Goal: Task Accomplishment & Management: Manage account settings

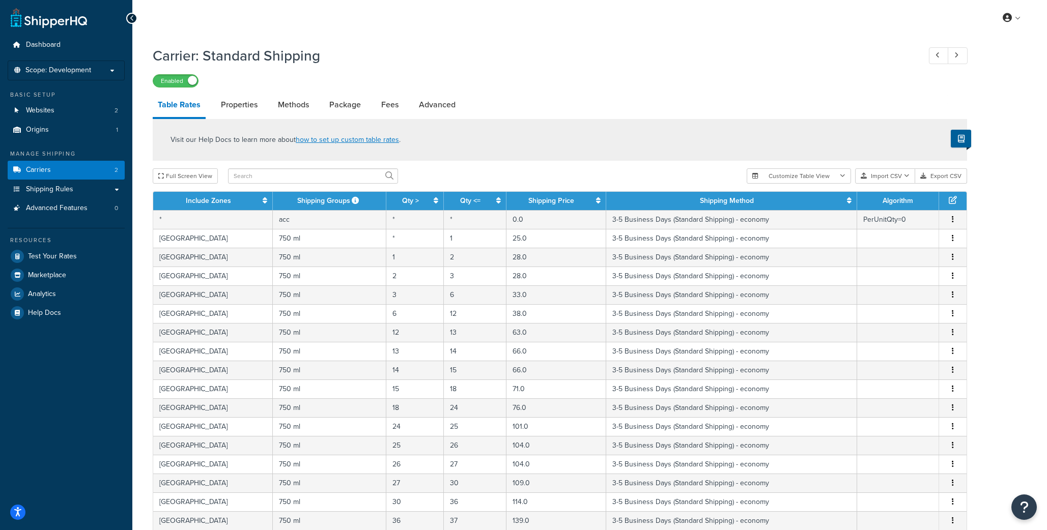
select select "25"
click at [266, 175] on input "text" at bounding box center [313, 175] width 170 height 15
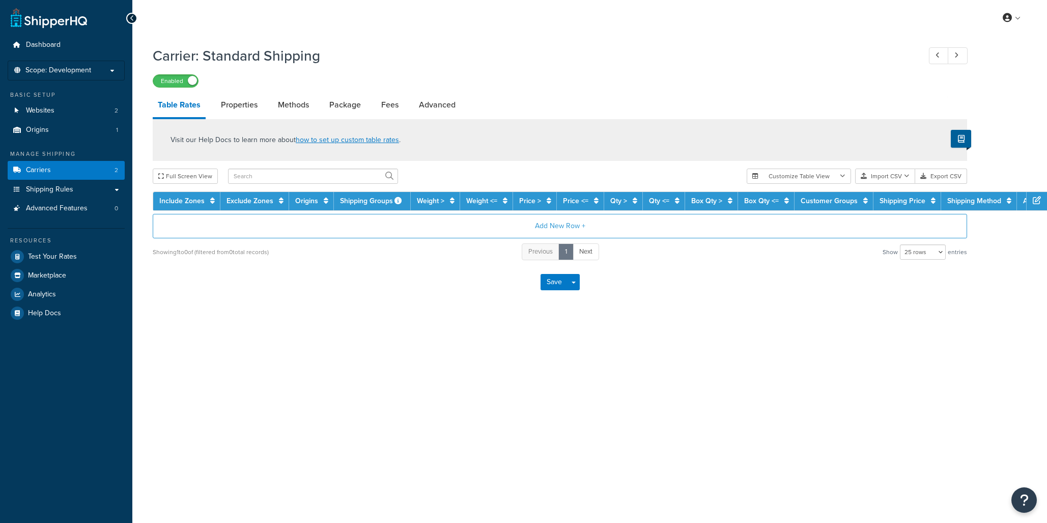
select select "25"
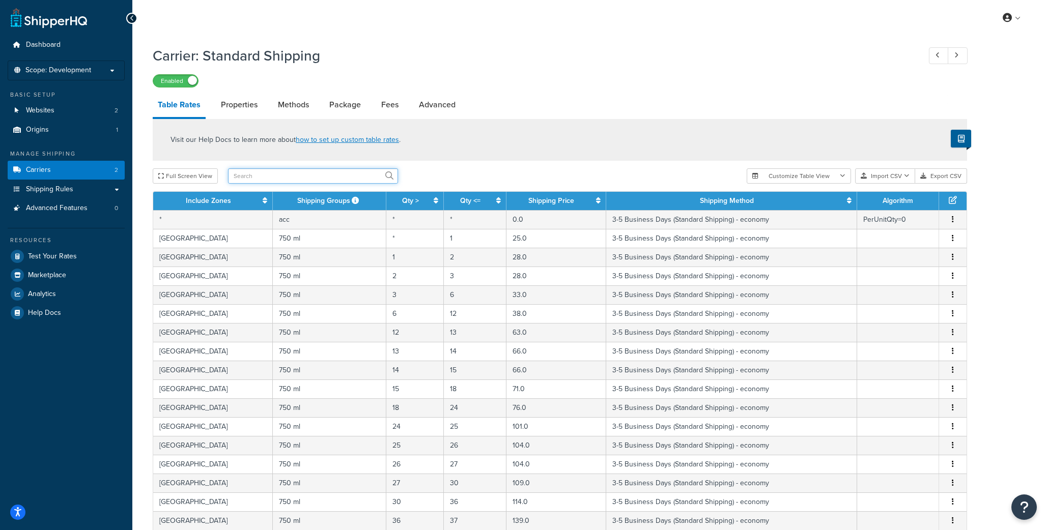
click at [320, 177] on input "text" at bounding box center [313, 175] width 170 height 15
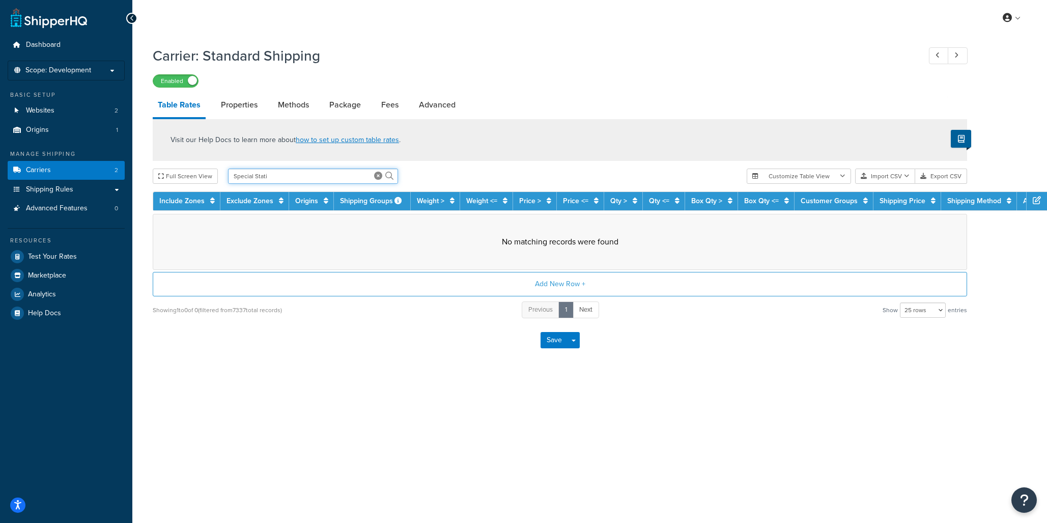
click at [320, 177] on input "Special Stati" at bounding box center [313, 175] width 170 height 15
type input "Special Stat"
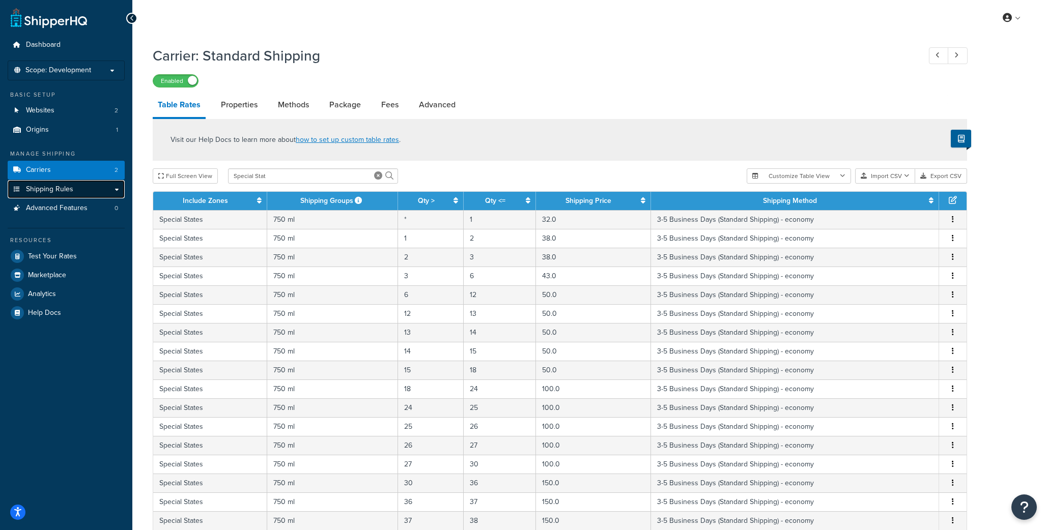
click at [39, 182] on link "Shipping Rules" at bounding box center [66, 189] width 117 height 19
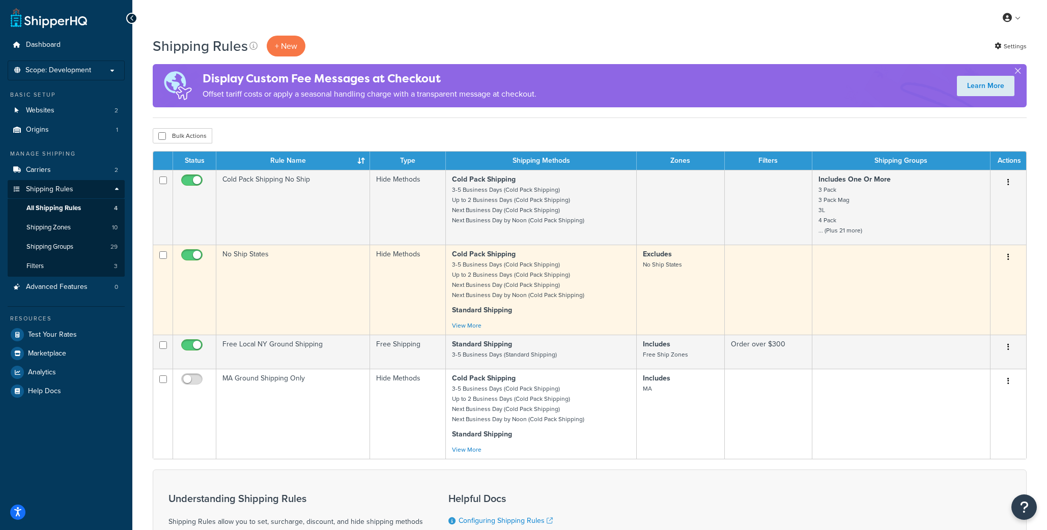
click at [269, 263] on td "No Ship States" at bounding box center [293, 290] width 154 height 90
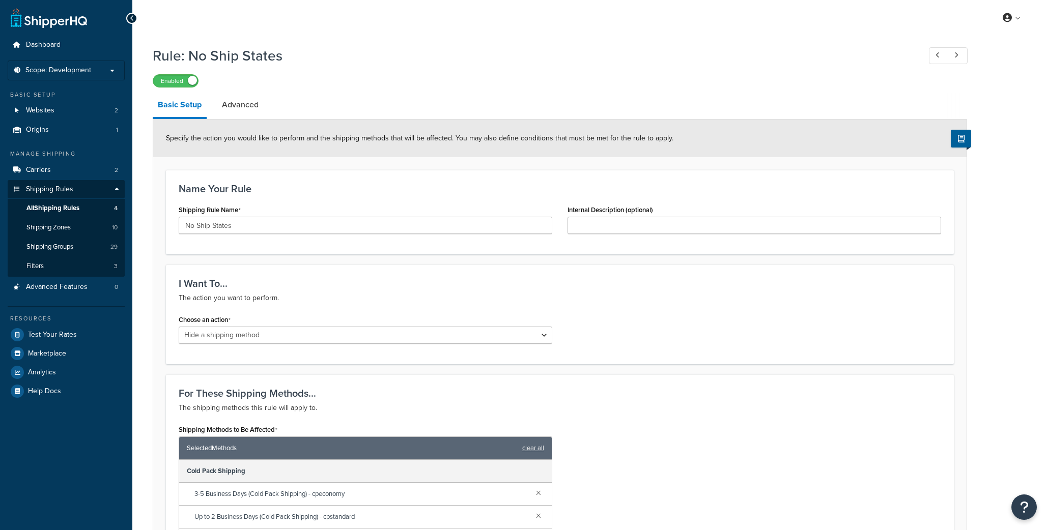
select select "HIDE"
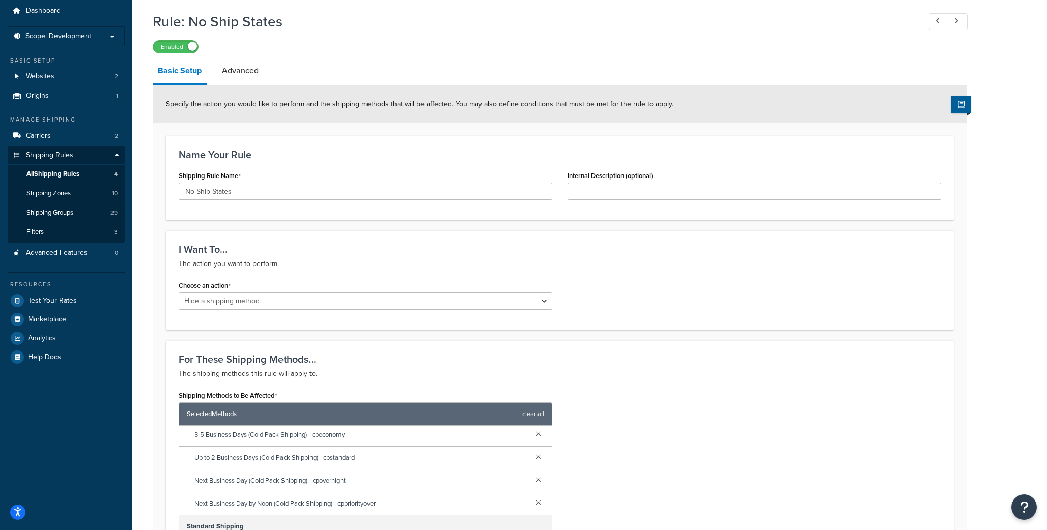
scroll to position [13, 0]
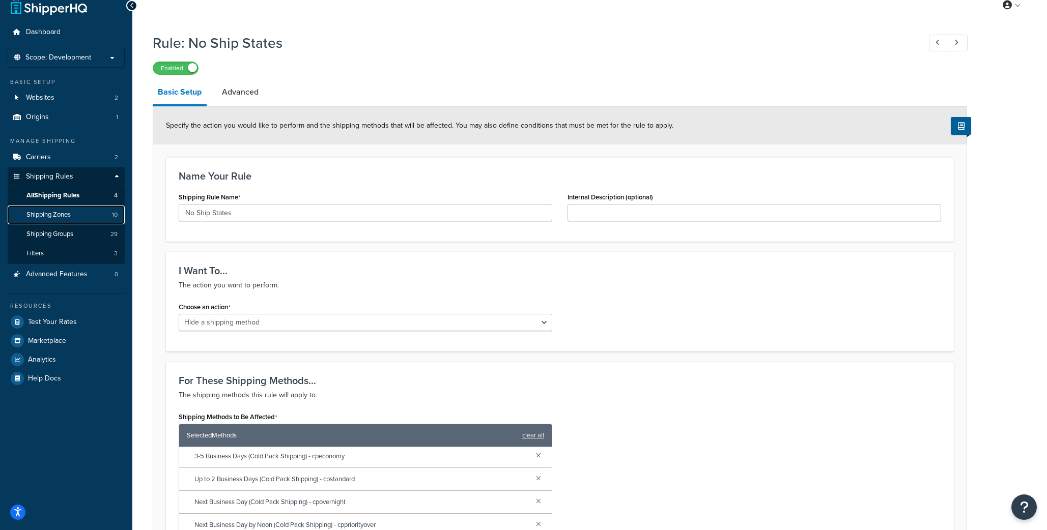
click at [55, 212] on span "Shipping Zones" at bounding box center [48, 215] width 44 height 9
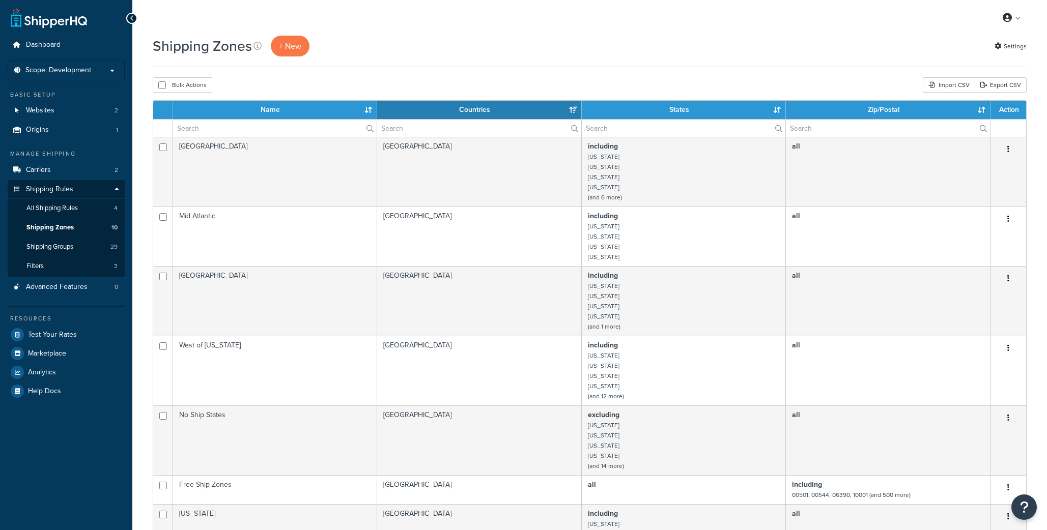
select select "15"
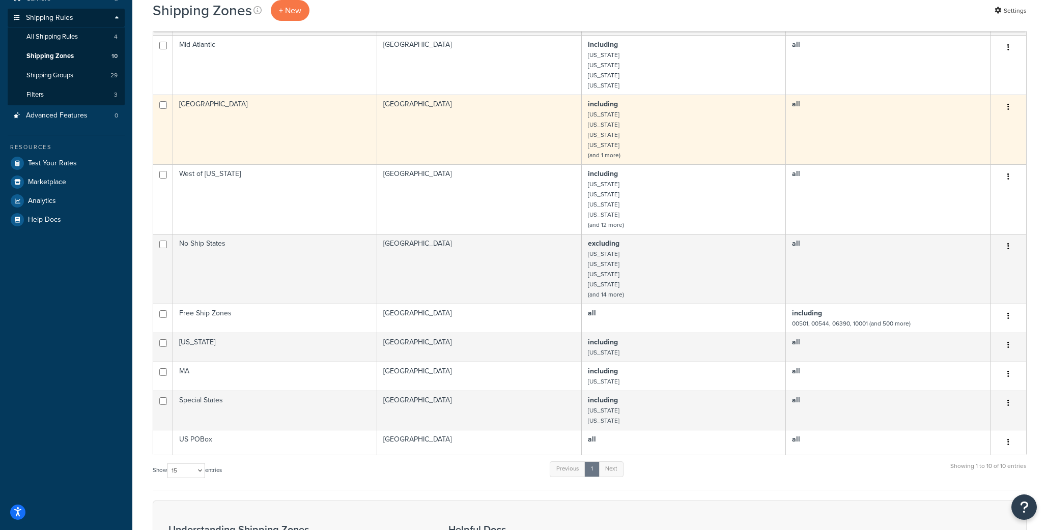
scroll to position [169, 0]
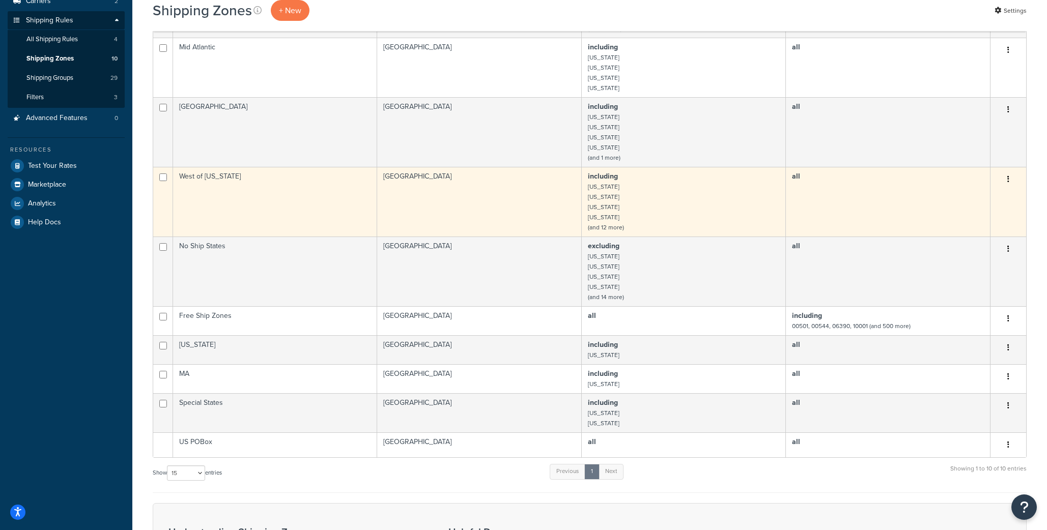
click at [467, 205] on td "United States" at bounding box center [479, 202] width 205 height 70
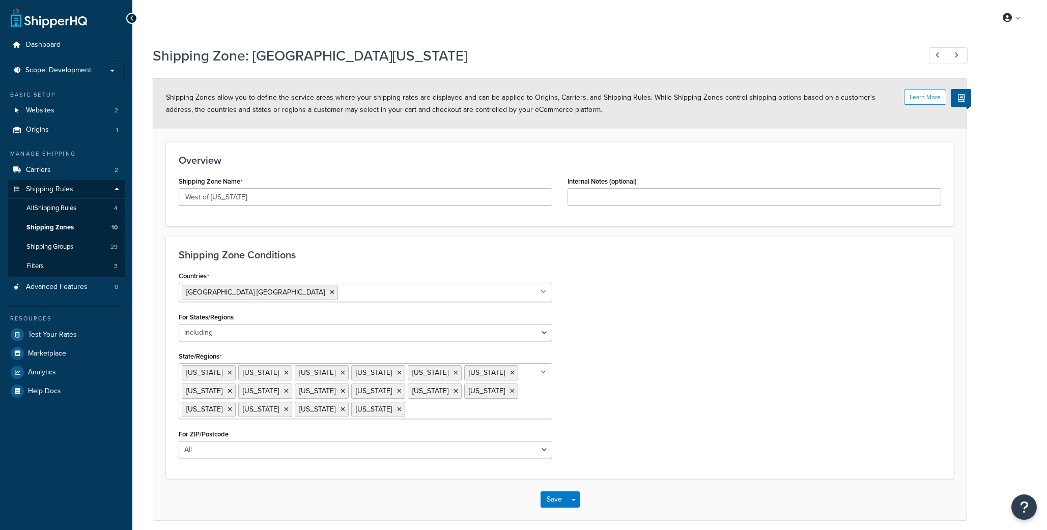
select select "including"
click at [938, 52] on icon at bounding box center [938, 55] width 4 height 7
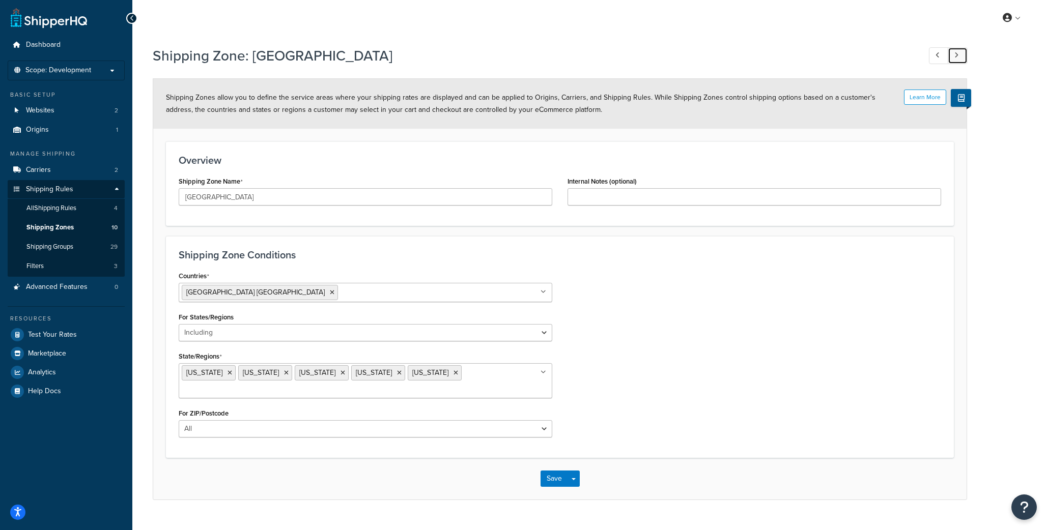
click at [956, 53] on icon at bounding box center [956, 55] width 4 height 7
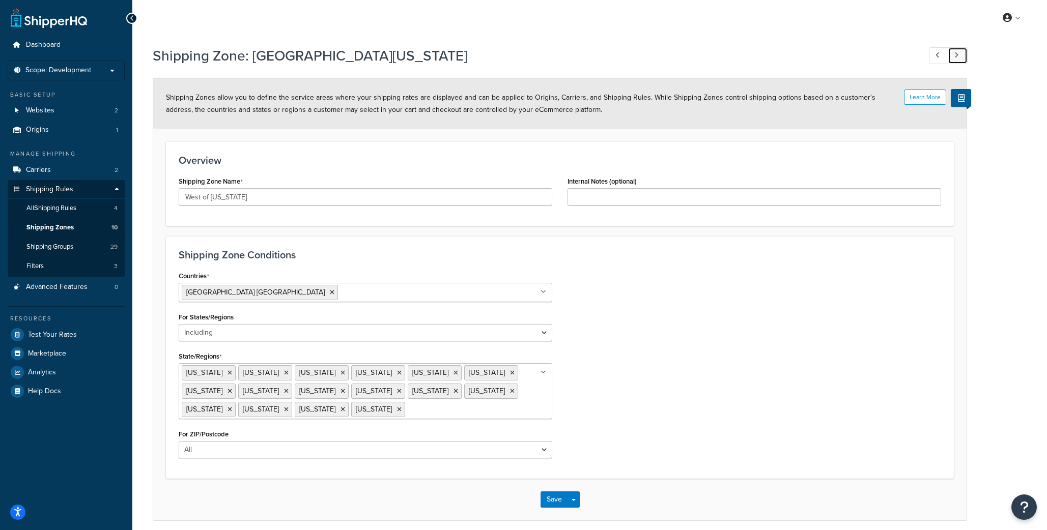
click at [956, 53] on icon at bounding box center [956, 55] width 4 height 7
type input "No Ship States"
select select "excluding"
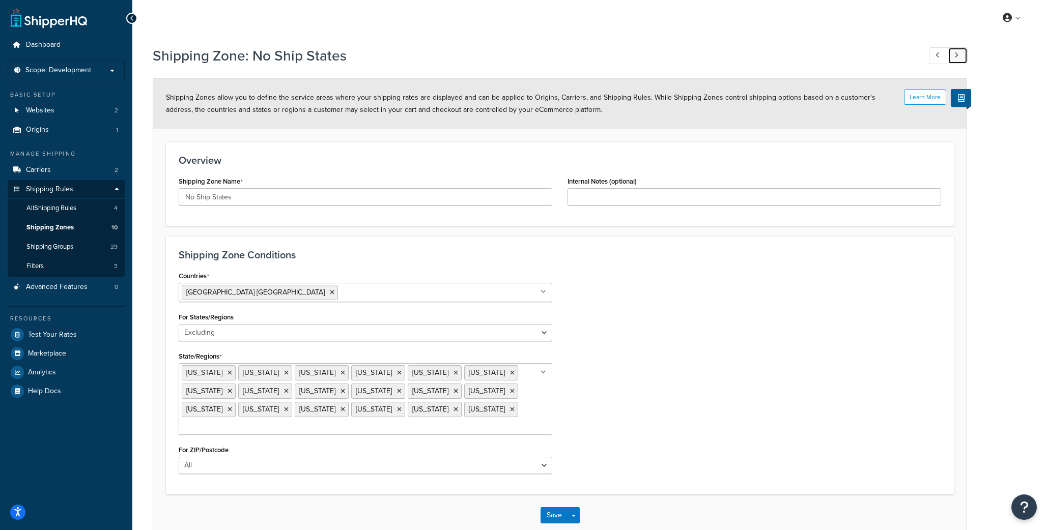
click at [956, 53] on icon at bounding box center [956, 55] width 4 height 7
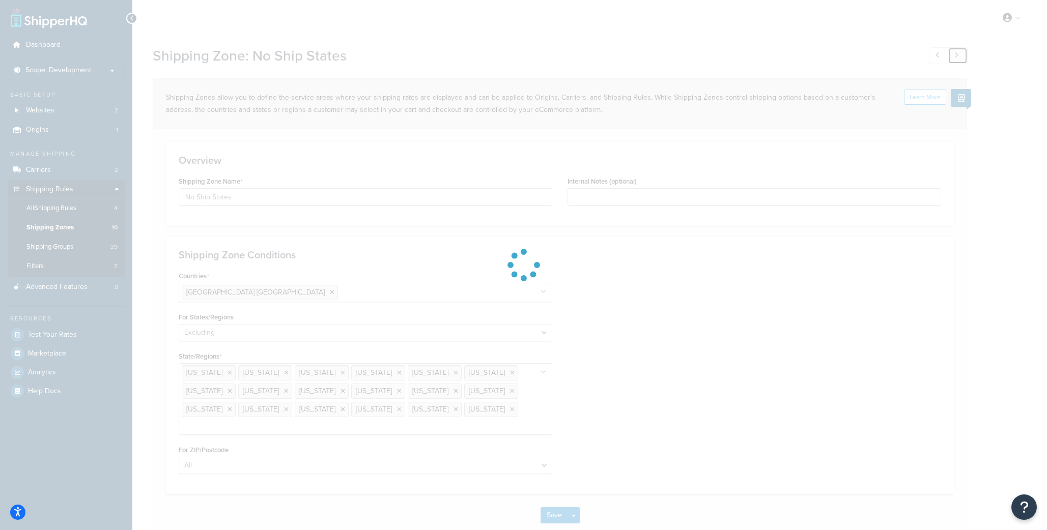
type input "Free Ship Zones"
select select "all"
select select "including"
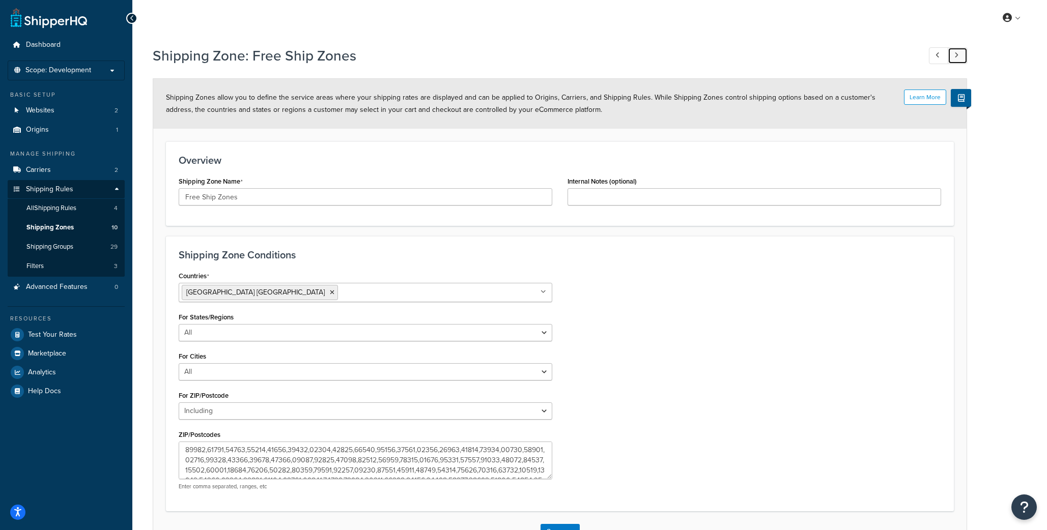
click at [956, 53] on icon at bounding box center [956, 55] width 4 height 7
type input "New York"
select select "including"
select select "all"
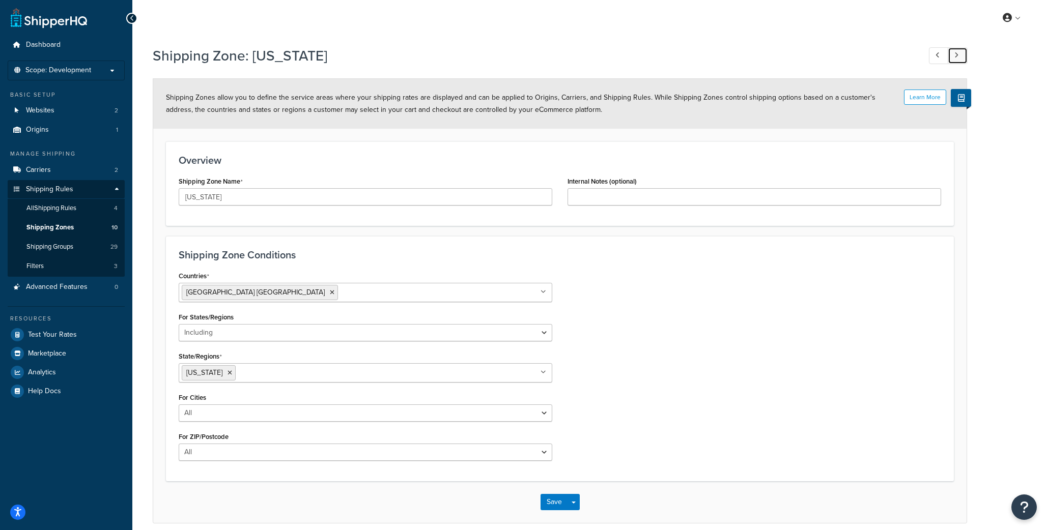
click at [956, 53] on icon at bounding box center [956, 55] width 4 height 7
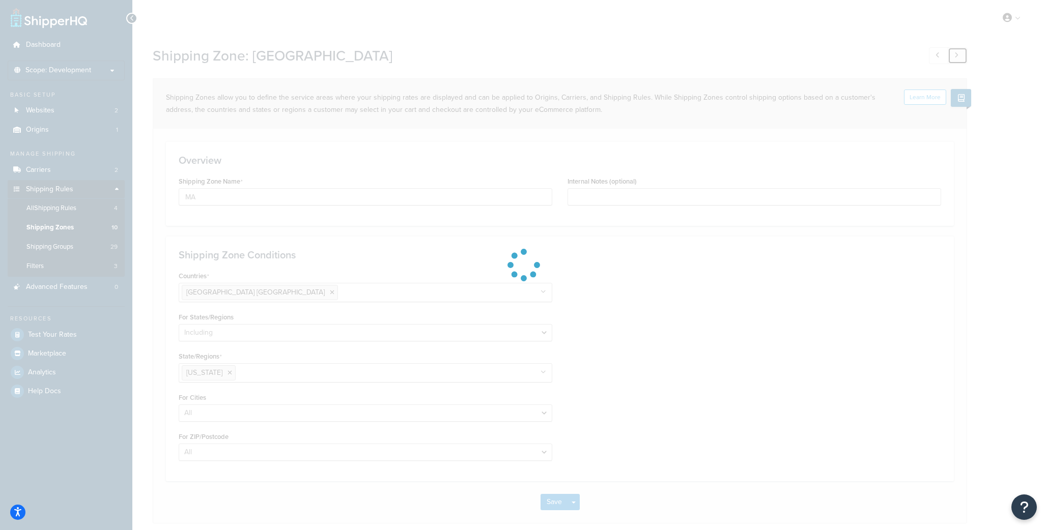
type input "Special States"
type input "Cross Dock Shipments"
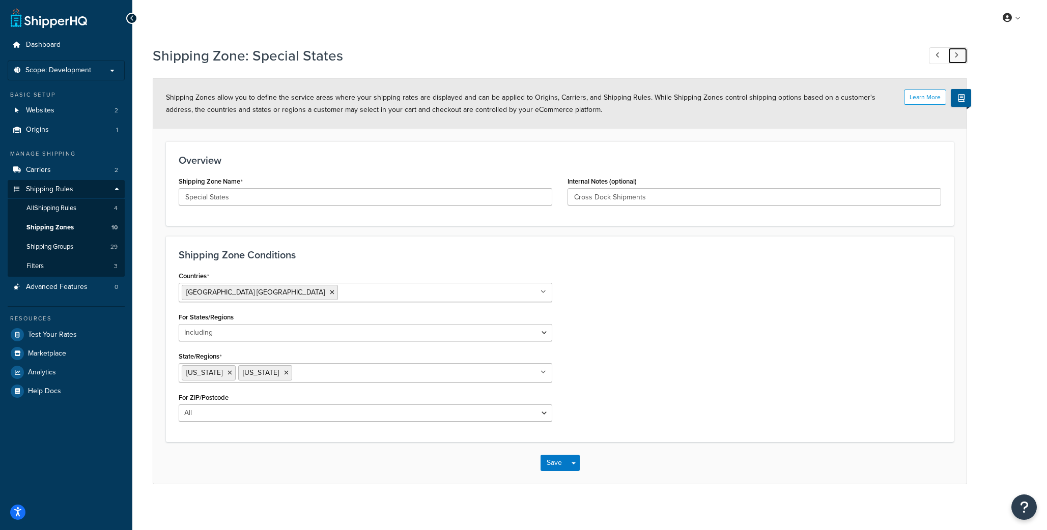
click at [956, 58] on icon at bounding box center [956, 55] width 4 height 7
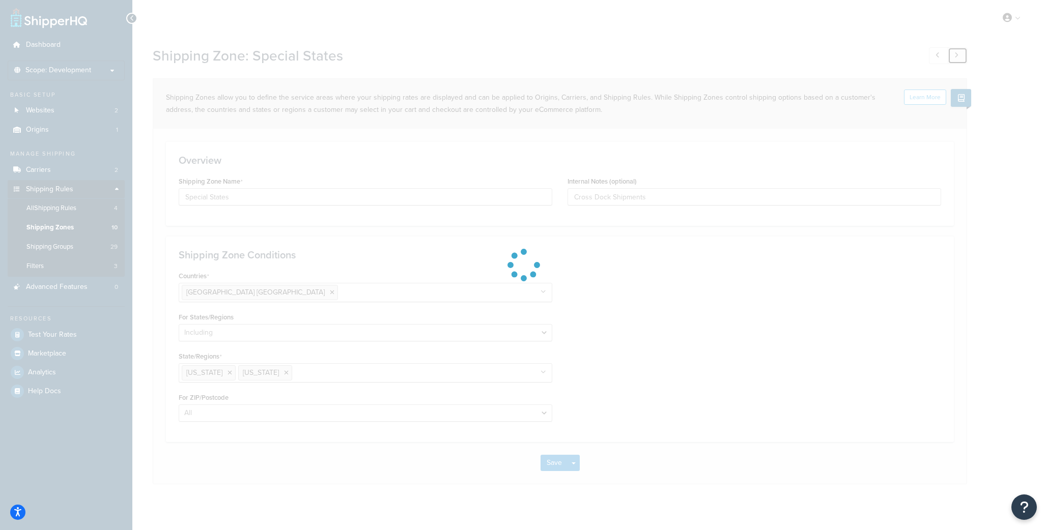
type input "North East"
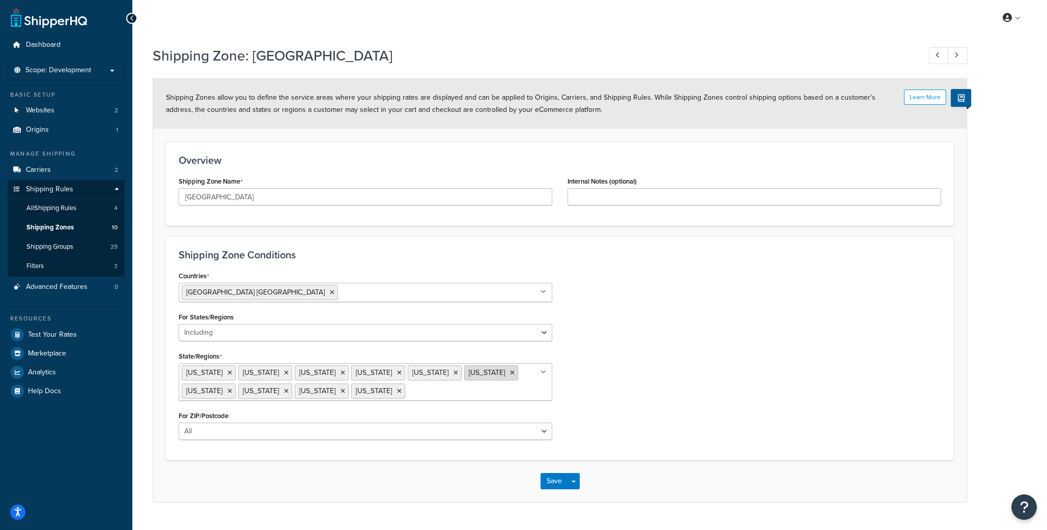
click at [515, 372] on icon at bounding box center [512, 373] width 5 height 6
click at [510, 374] on icon at bounding box center [512, 373] width 5 height 6
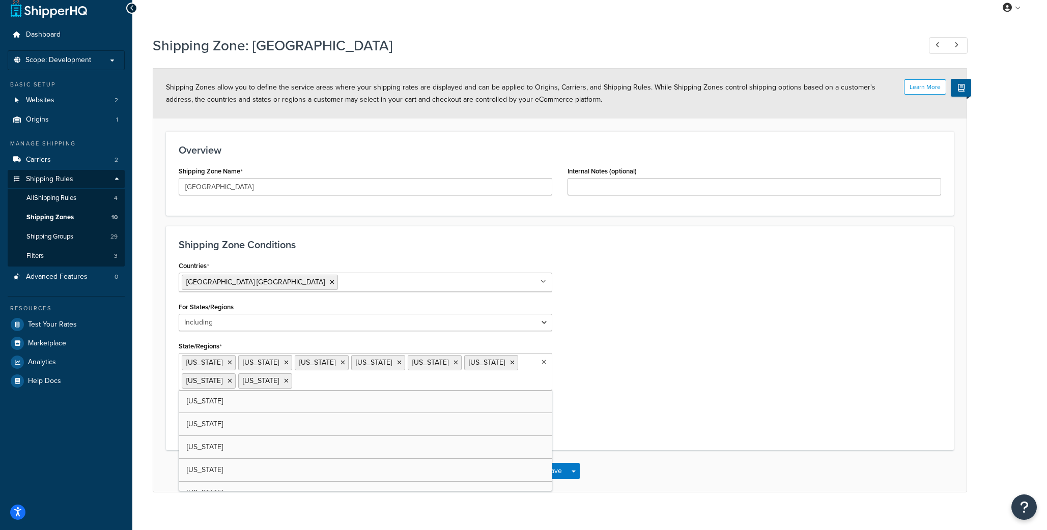
scroll to position [9, 0]
click at [618, 337] on div "Countries United States USA All Countries ALL Afghanistan AFG Albania ALB Alger…" at bounding box center [560, 349] width 778 height 179
click at [557, 470] on button "Save" at bounding box center [554, 472] width 27 height 16
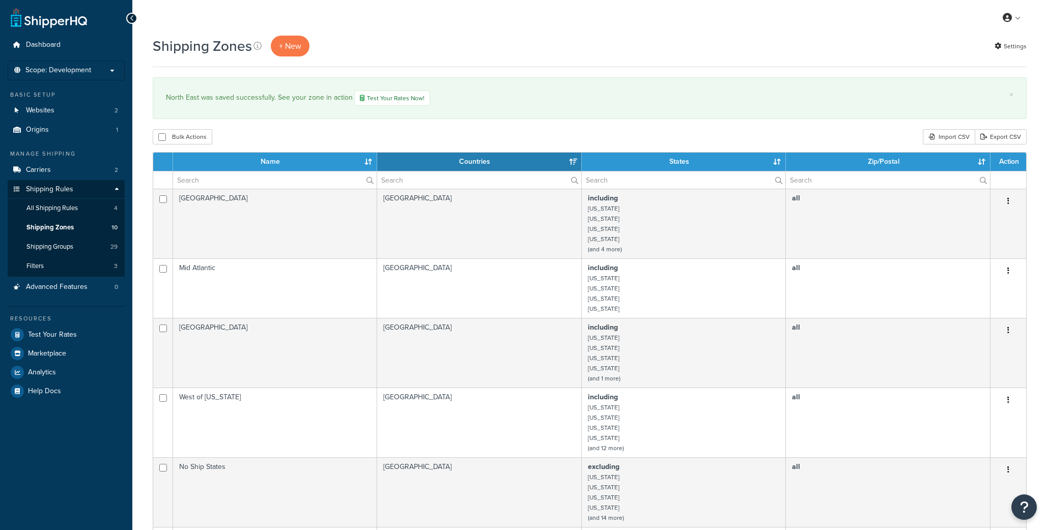
select select "15"
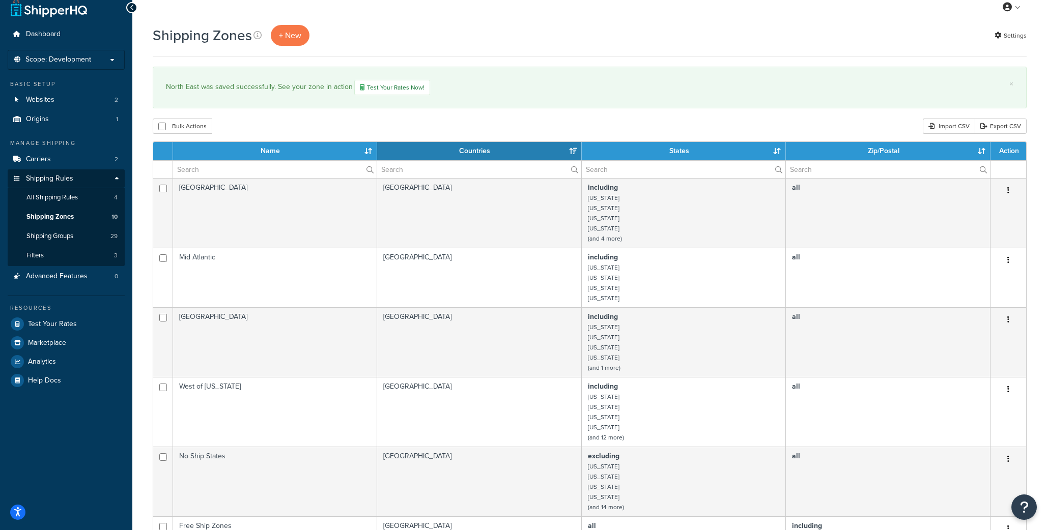
scroll to position [11, 0]
click at [393, 89] on link "Test Your Rates Now!" at bounding box center [392, 86] width 76 height 15
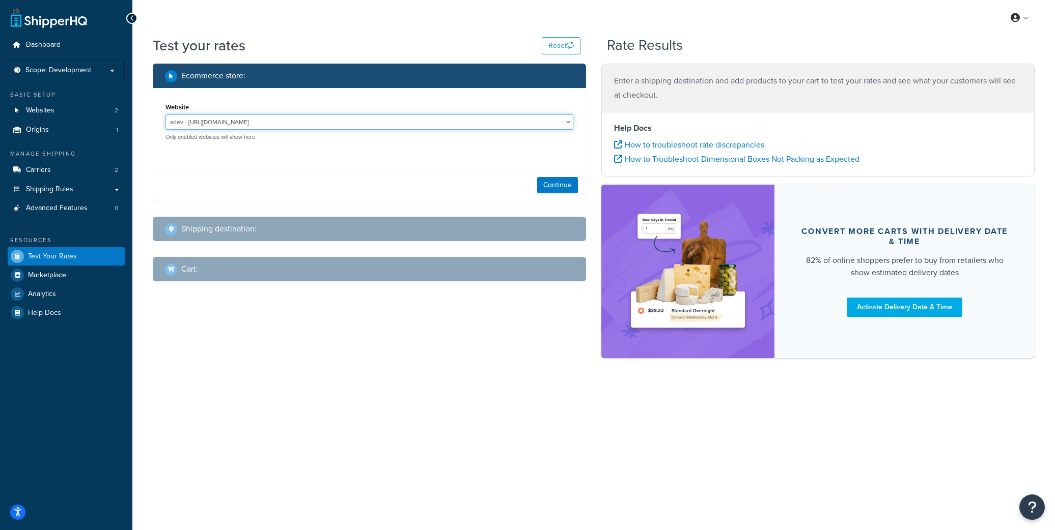
click at [489, 123] on select "adev - https://adev.sokolin.com/ Devrelease - https://devrelease.sokolin.com" at bounding box center [369, 122] width 408 height 15
select select "40a4cb89b3e60126ed7e83d9d98c1661"
click at [165, 115] on select "adev - https://adev.sokolin.com/ Devrelease - https://devrelease.sokolin.com" at bounding box center [369, 122] width 408 height 15
click at [558, 182] on button "Continue" at bounding box center [557, 185] width 41 height 16
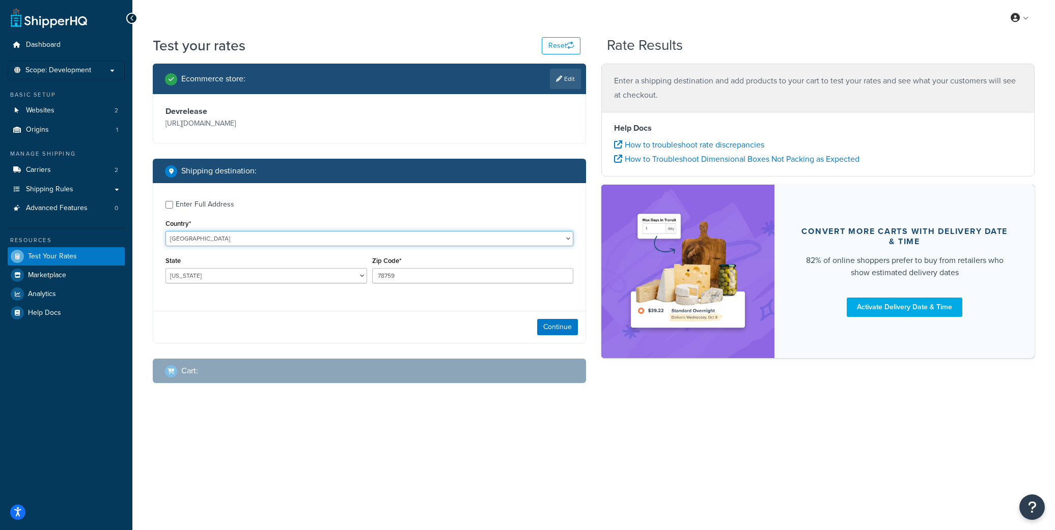
click at [328, 239] on select "United States United Kingdom Afghanistan Åland Islands Albania Algeria American…" at bounding box center [369, 238] width 408 height 15
click at [300, 277] on select "Alabama Alaska American Samoa Arizona Arkansas Armed Forces Americas Armed Forc…" at bounding box center [266, 275] width 202 height 15
select select "MI"
click at [165, 268] on select "Alabama Alaska American Samoa Arizona Arkansas Armed Forces Americas Armed Forc…" at bounding box center [266, 275] width 202 height 15
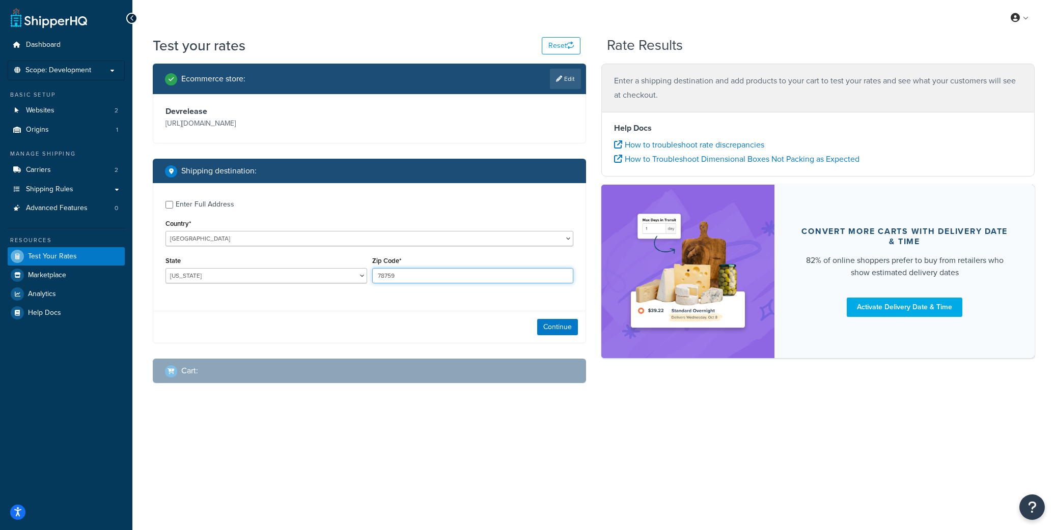
drag, startPoint x: 435, startPoint y: 276, endPoint x: 347, endPoint y: 272, distance: 88.1
click at [347, 272] on div "State Alabama Alaska American Samoa Arizona Arkansas Armed Forces Americas Arme…" at bounding box center [369, 272] width 413 height 37
type input "8"
type input "94310"
click at [548, 327] on button "Continue" at bounding box center [557, 327] width 41 height 16
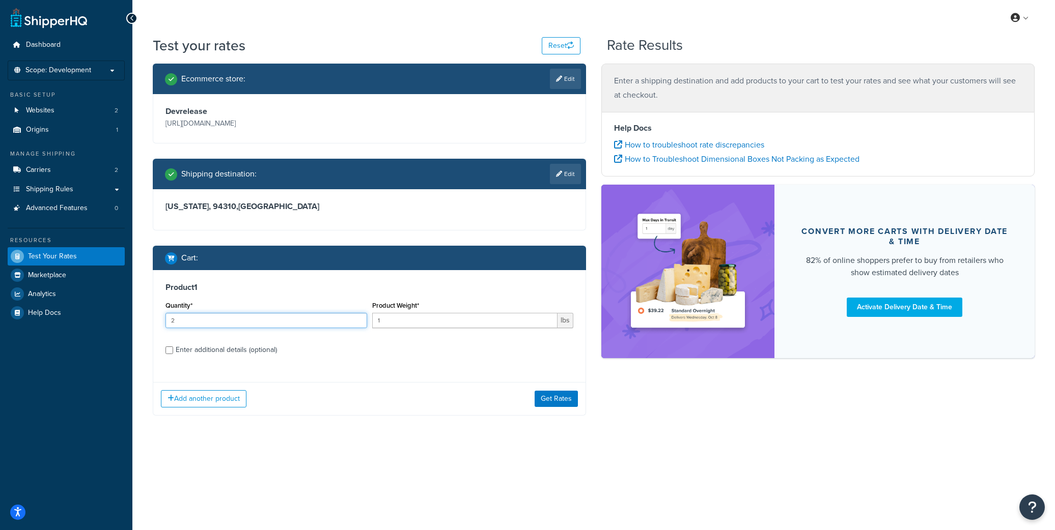
type input "2"
click at [359, 319] on input "2" at bounding box center [266, 320] width 202 height 15
drag, startPoint x: 417, startPoint y: 324, endPoint x: 347, endPoint y: 317, distance: 70.2
click at [347, 317] on div "Quantity* 2 Product Weight* 1 lbs" at bounding box center [369, 317] width 413 height 37
type input "4"
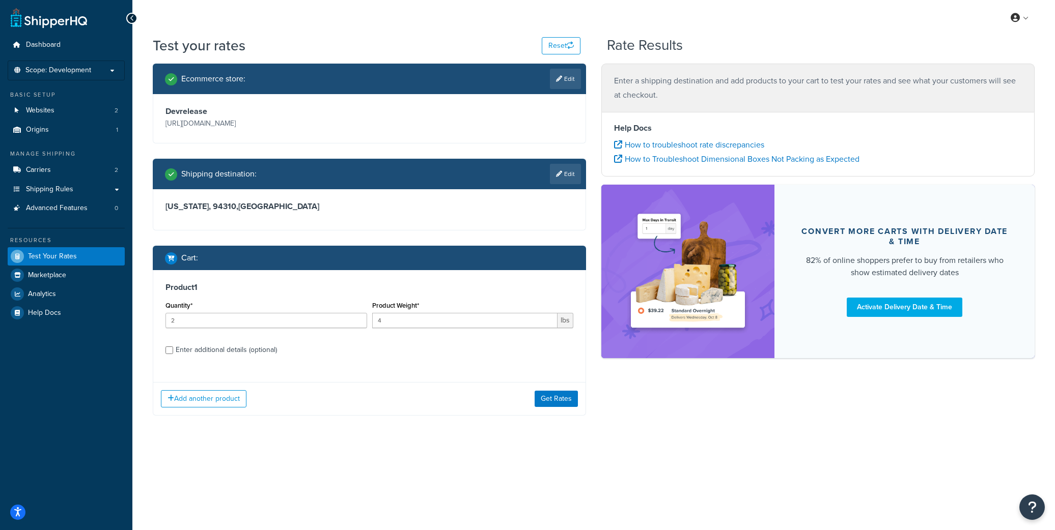
click at [247, 349] on div "Enter additional details (optional)" at bounding box center [226, 350] width 101 height 14
click at [173, 349] on input "Enter additional details (optional)" at bounding box center [169, 351] width 8 height 8
checkbox input "true"
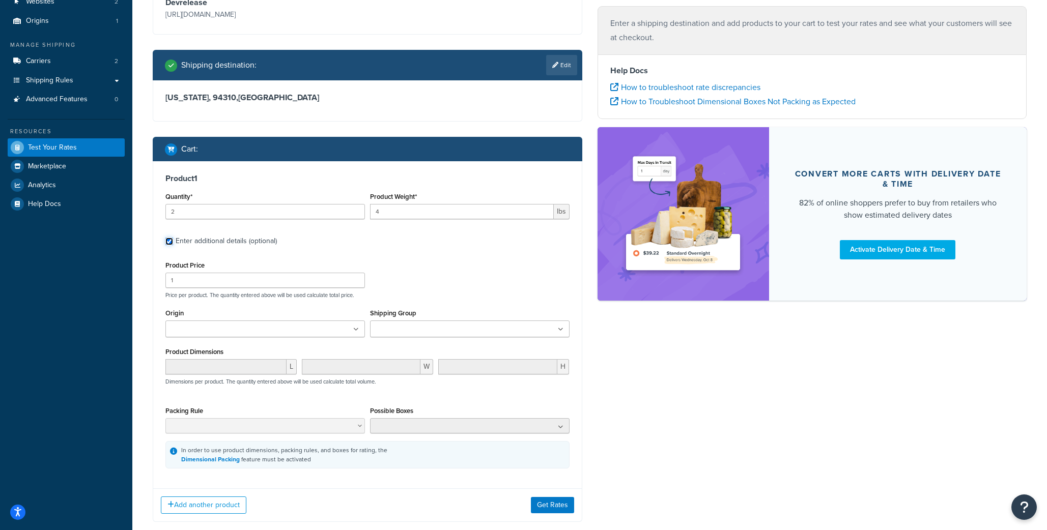
scroll to position [108, 0]
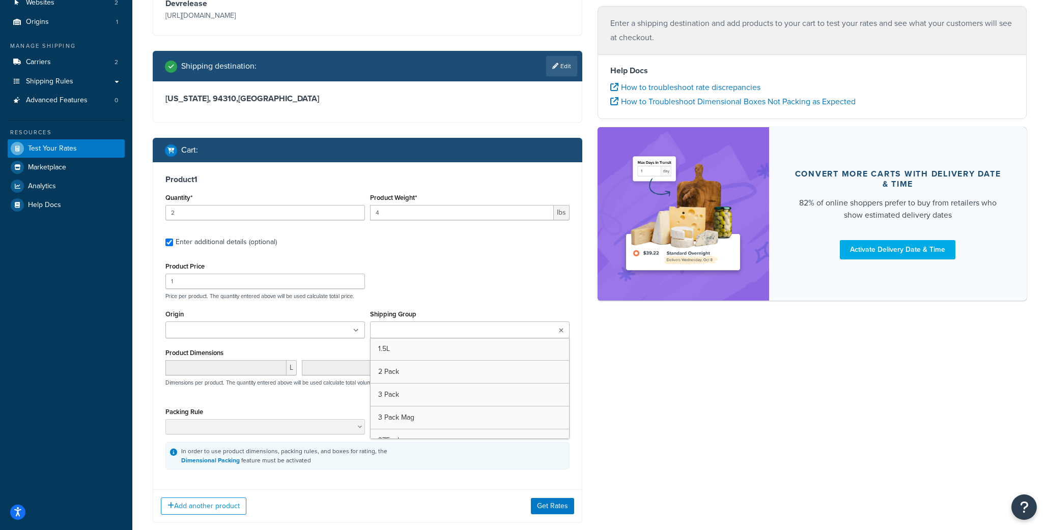
click at [486, 333] on ul at bounding box center [470, 330] width 200 height 17
click at [455, 297] on p "Price per product. The quantity entered above will be used calculate total pric…" at bounding box center [367, 296] width 409 height 7
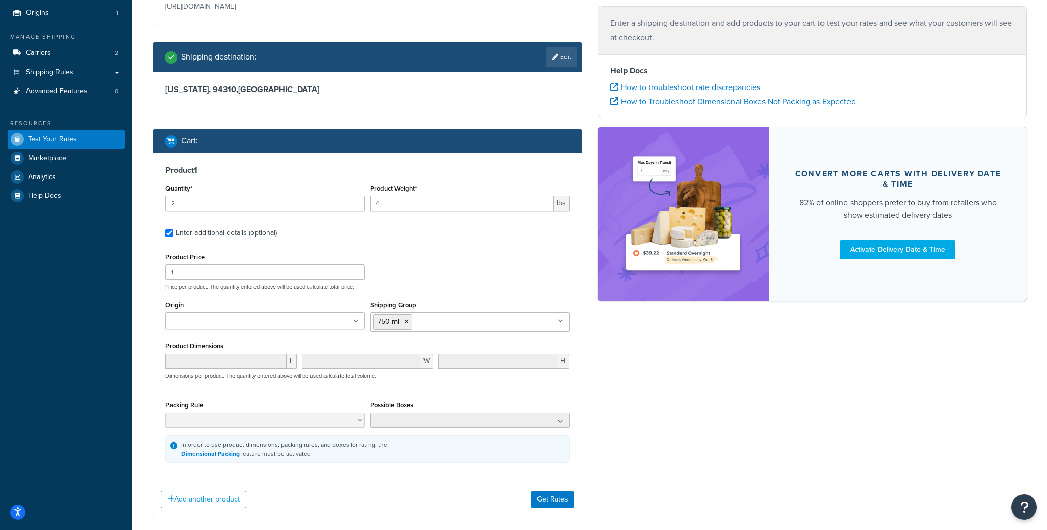
scroll to position [170, 0]
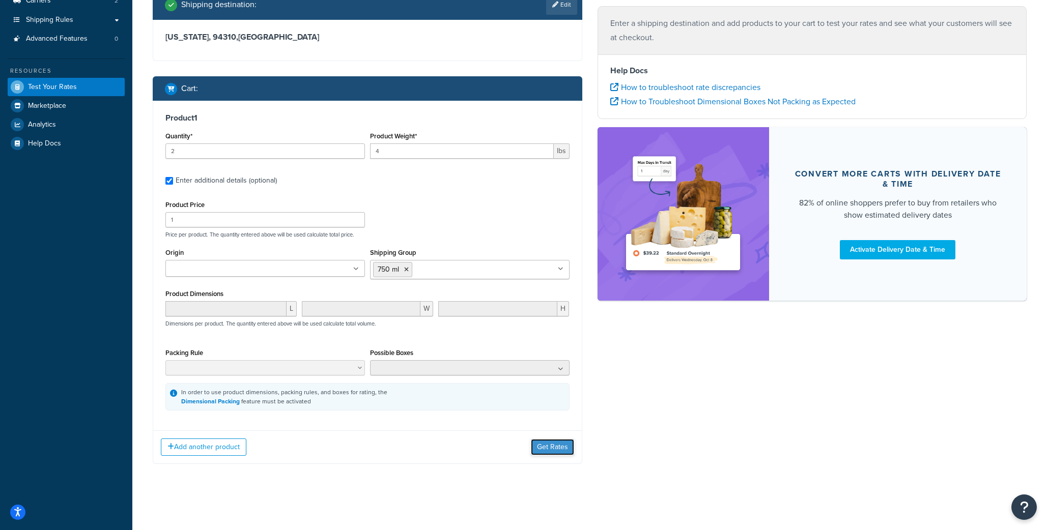
click at [556, 447] on button "Get Rates" at bounding box center [552, 447] width 43 height 16
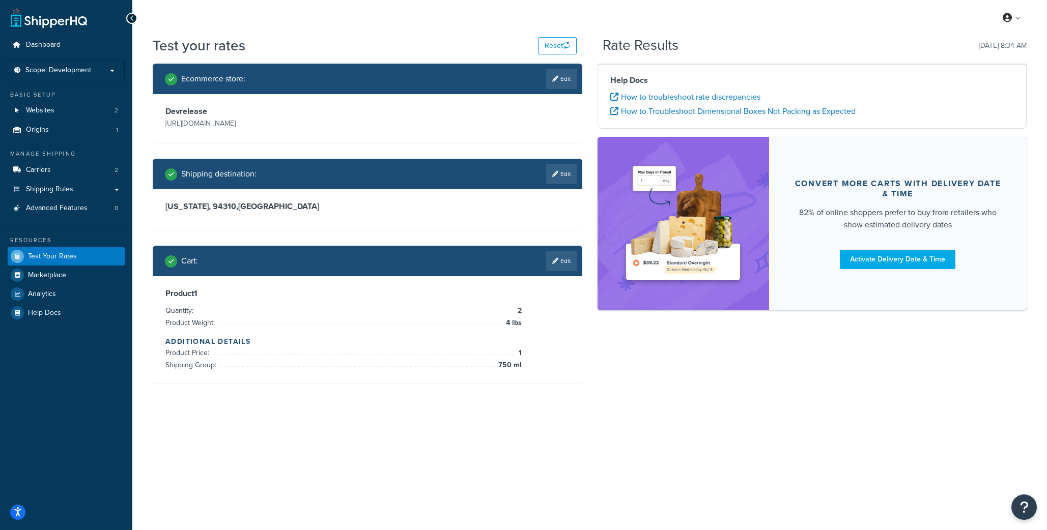
scroll to position [0, 0]
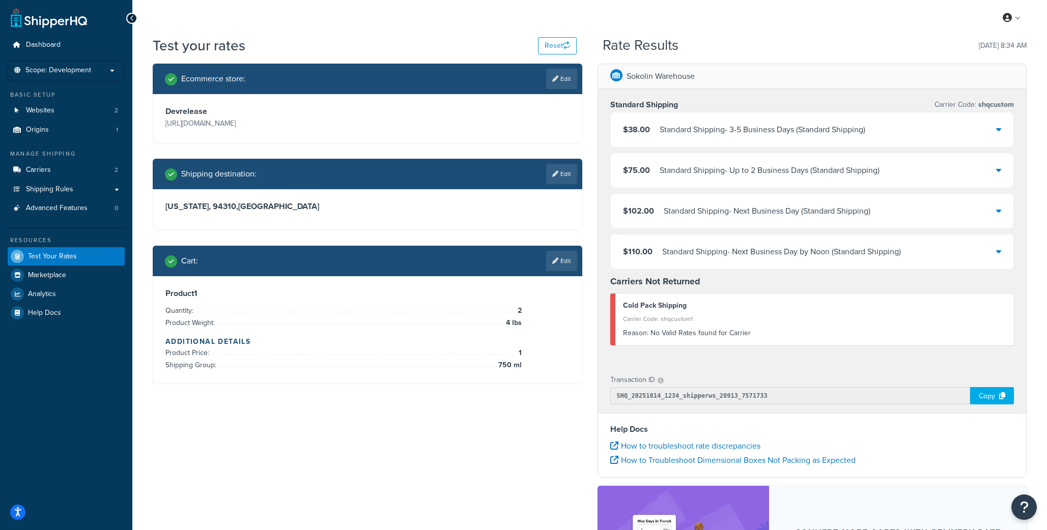
click at [998, 130] on icon at bounding box center [998, 129] width 5 height 8
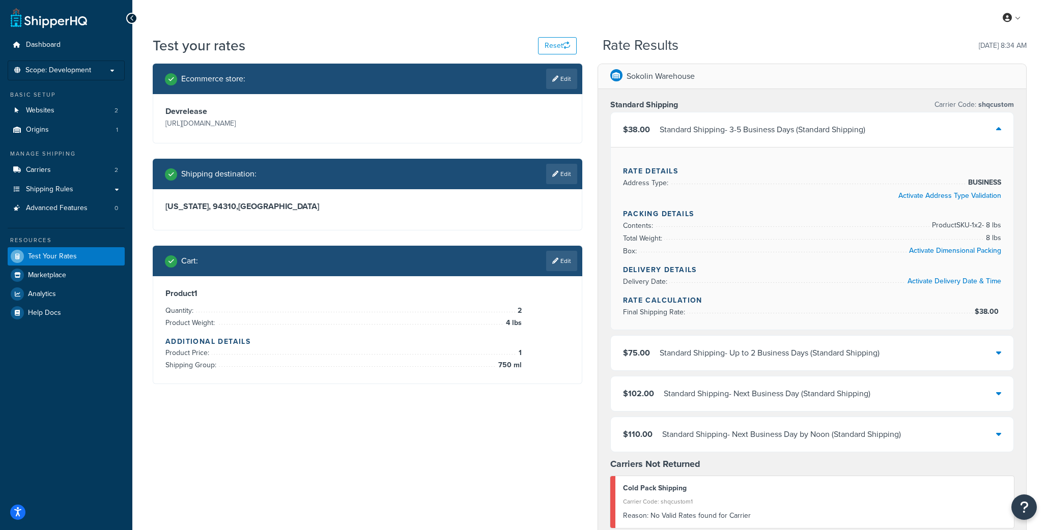
click at [998, 130] on icon at bounding box center [998, 129] width 5 height 8
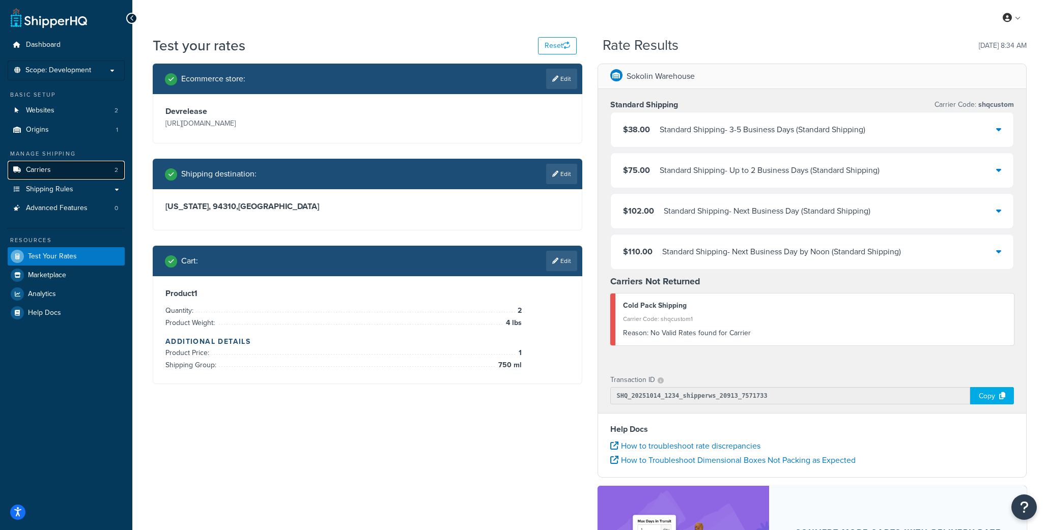
click at [39, 171] on span "Carriers" at bounding box center [38, 170] width 25 height 9
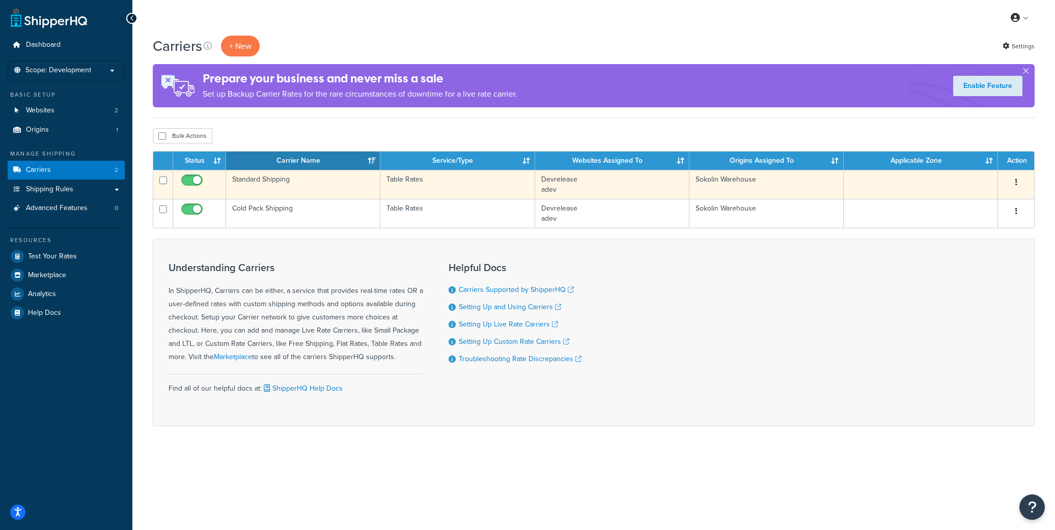
click at [256, 180] on td "Standard Shipping" at bounding box center [303, 184] width 154 height 29
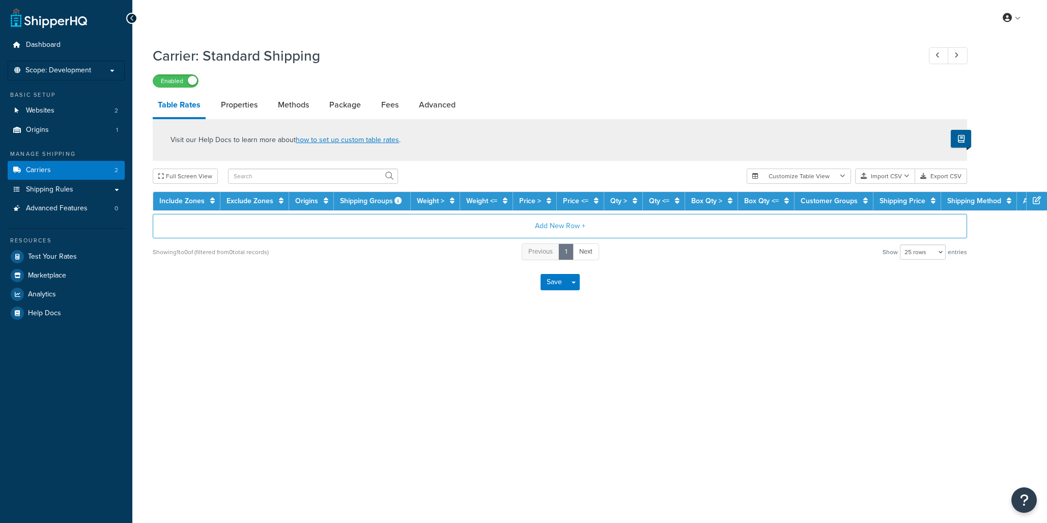
select select "25"
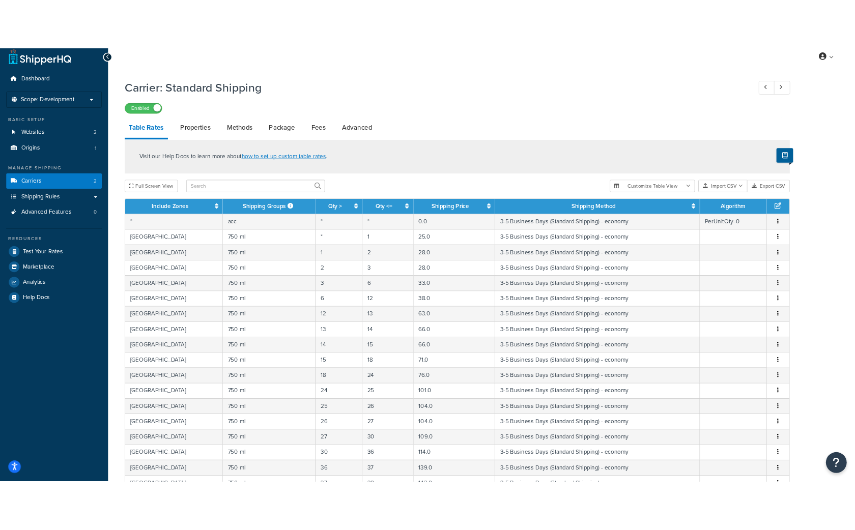
scroll to position [9, 0]
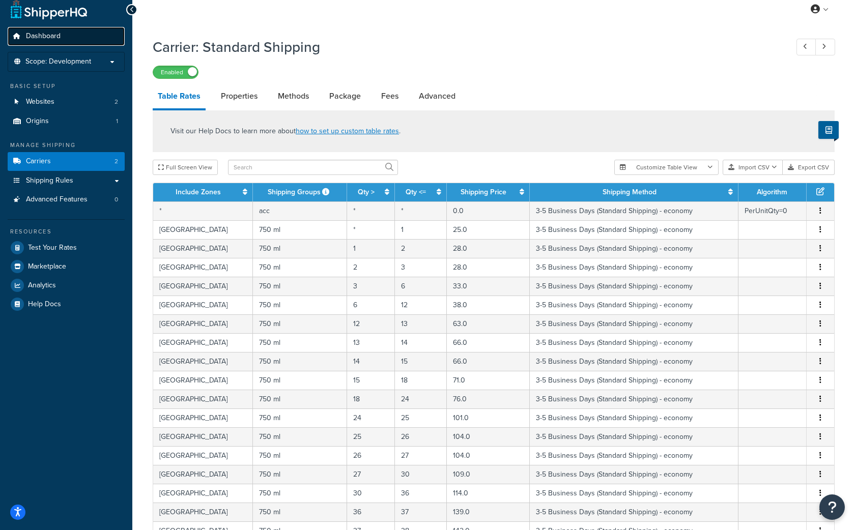
click at [47, 38] on span "Dashboard" at bounding box center [43, 36] width 35 height 9
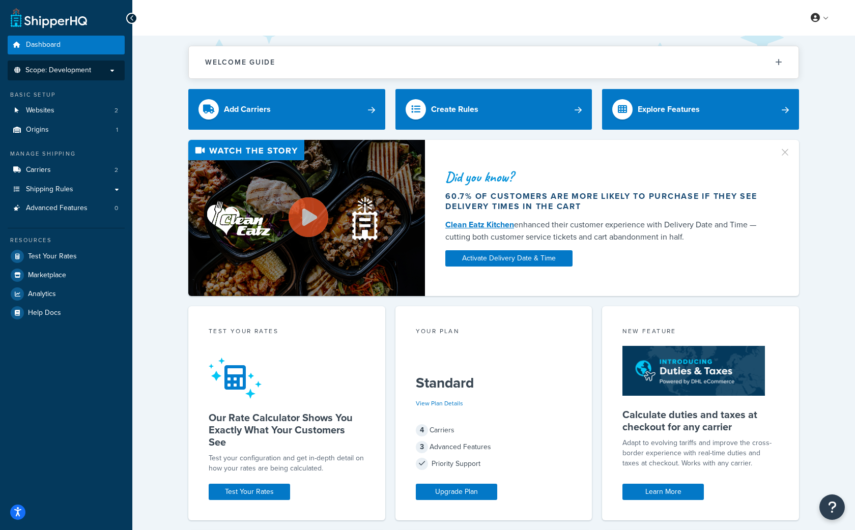
click at [53, 66] on span "Scope: Development" at bounding box center [58, 70] width 66 height 9
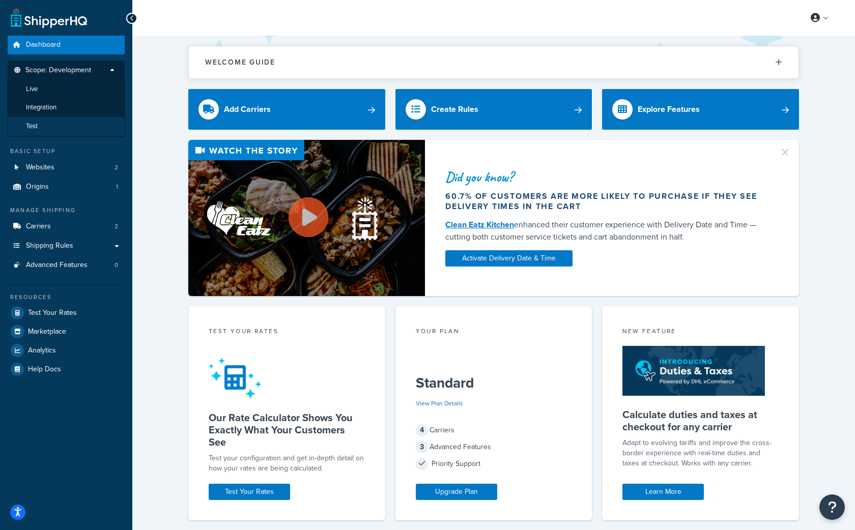
click at [32, 125] on span "Test" at bounding box center [32, 126] width 12 height 9
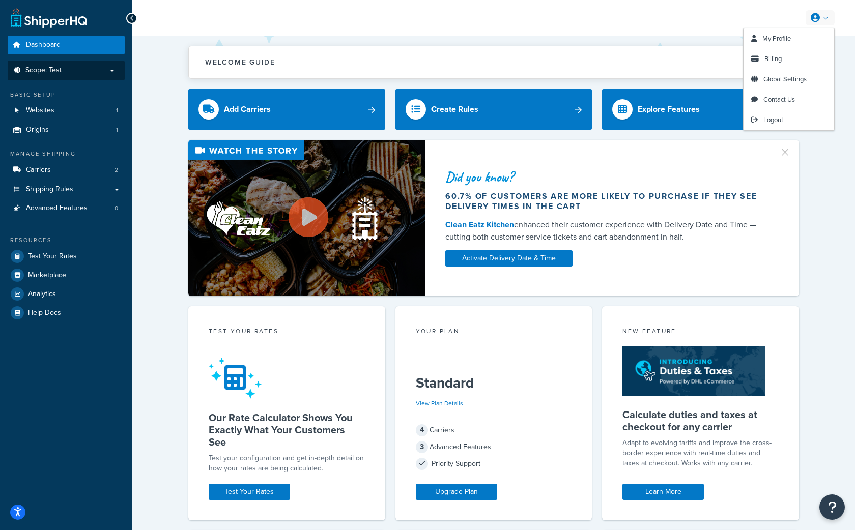
click at [815, 18] on icon at bounding box center [815, 17] width 9 height 9
click at [816, 15] on icon at bounding box center [815, 17] width 9 height 9
click at [791, 35] on span "My Profile" at bounding box center [777, 39] width 29 height 10
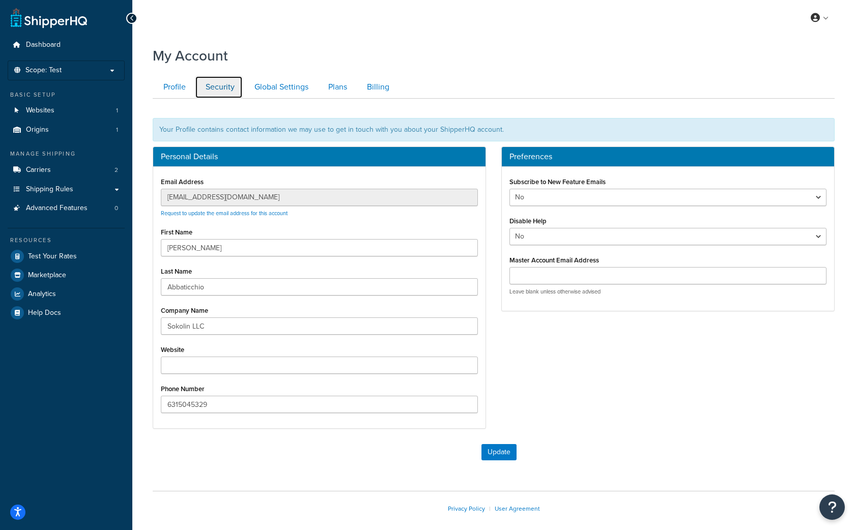
click at [229, 89] on link "Security" at bounding box center [219, 87] width 48 height 23
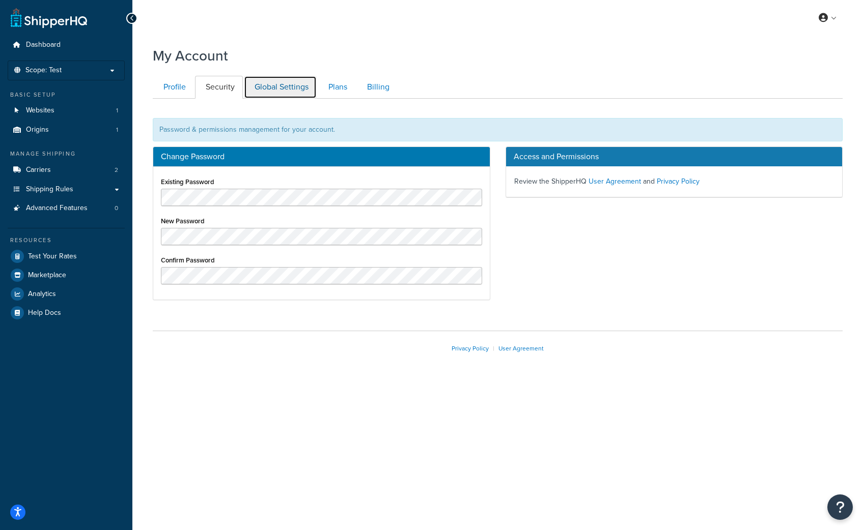
click at [270, 89] on link "Global Settings" at bounding box center [280, 87] width 73 height 23
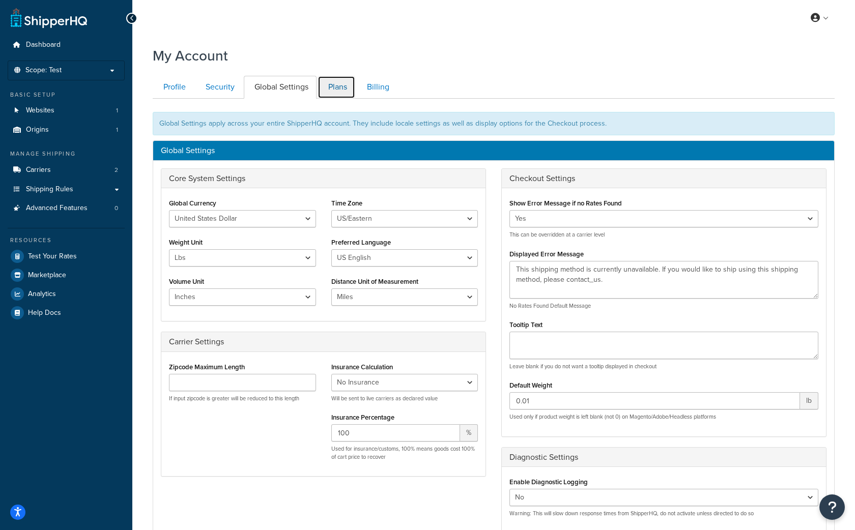
click at [332, 88] on link "Plans" at bounding box center [337, 87] width 38 height 23
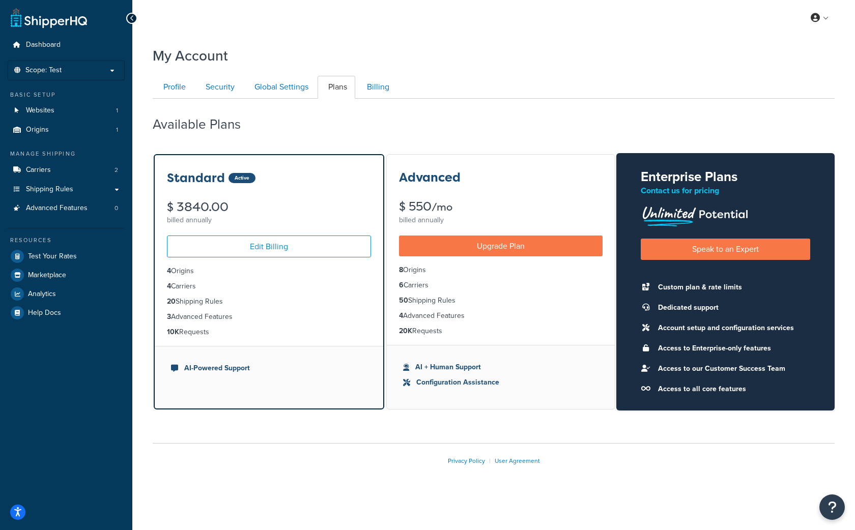
scroll to position [1, 0]
click at [391, 89] on link "Billing" at bounding box center [376, 87] width 41 height 23
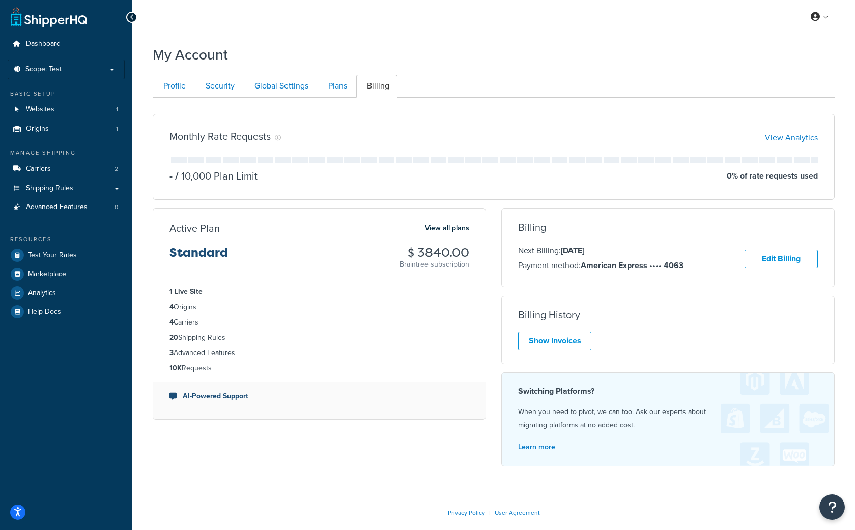
scroll to position [52, 0]
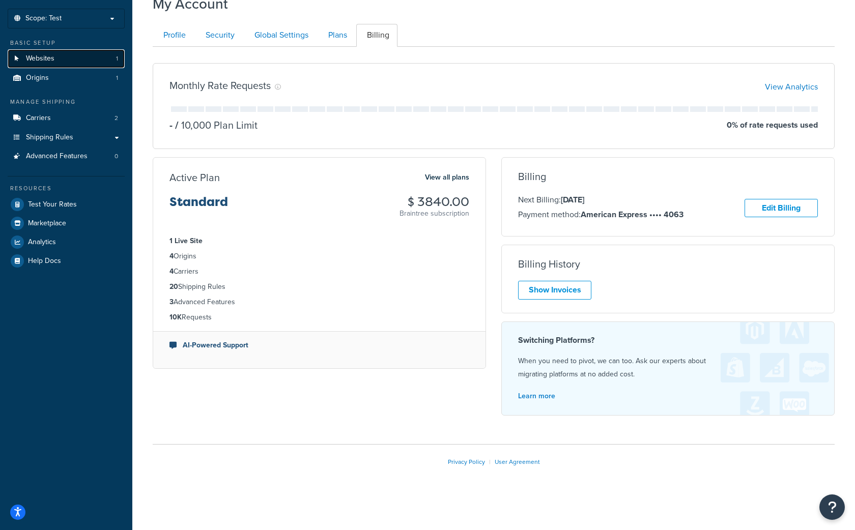
click at [46, 61] on span "Websites" at bounding box center [40, 58] width 29 height 9
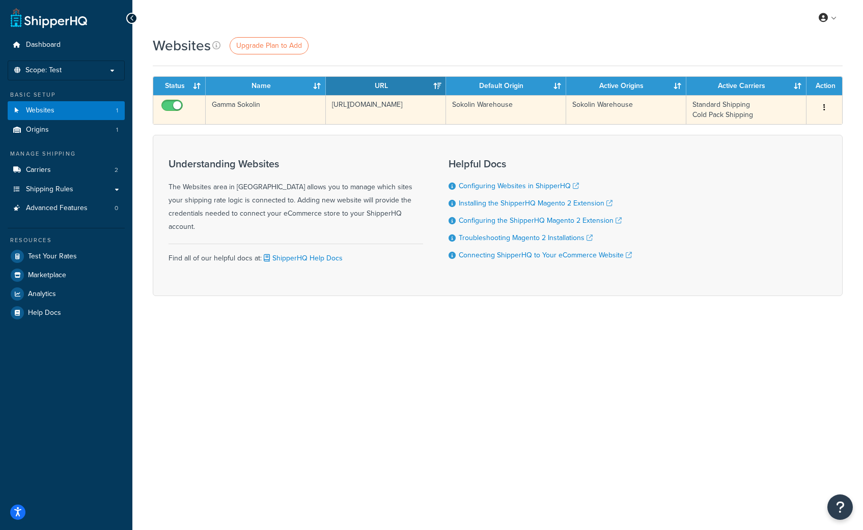
click at [817, 104] on button "button" at bounding box center [824, 108] width 14 height 16
click at [769, 126] on link "Edit" at bounding box center [783, 128] width 80 height 21
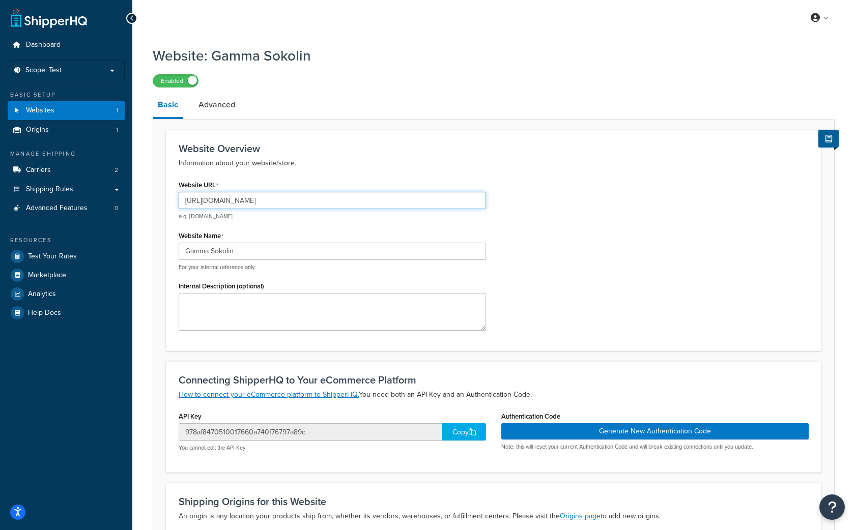
drag, startPoint x: 229, startPoint y: 198, endPoint x: 208, endPoint y: 201, distance: 21.0
click at [208, 201] on input "[URL][DOMAIN_NAME]" at bounding box center [332, 200] width 307 height 17
type input "[URL][DOMAIN_NAME]"
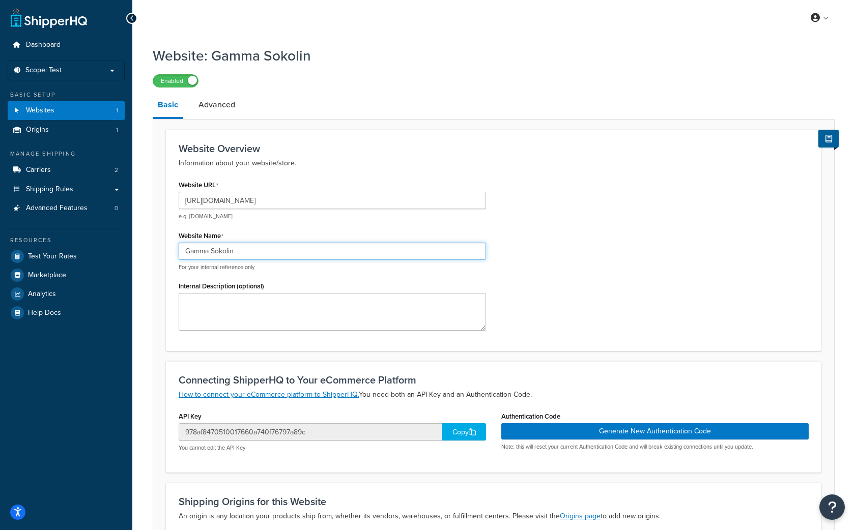
click at [195, 255] on input "Gamma Sokolin" at bounding box center [332, 251] width 307 height 17
type input "Devrelease Sokolin"
click at [571, 211] on div "Website URL https://devrelease.sokolin.com e.g. mywebsite.com Website Name Devr…" at bounding box center [493, 258] width 645 height 161
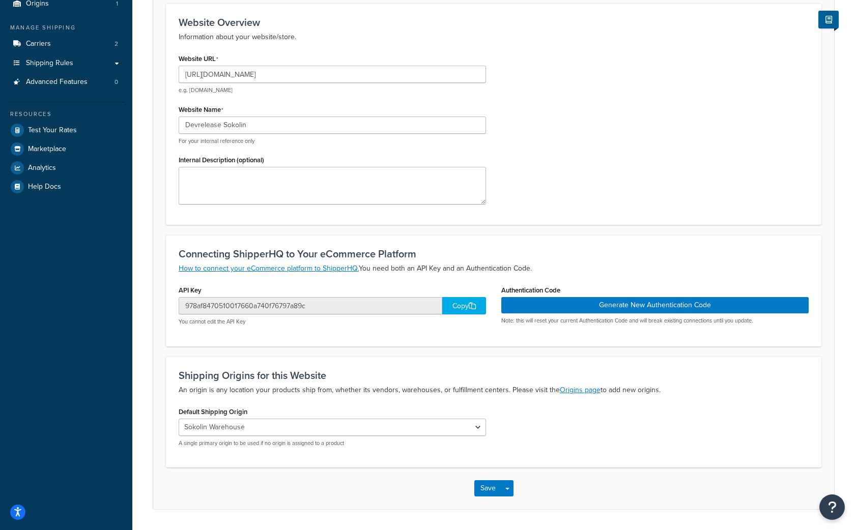
scroll to position [125, 0]
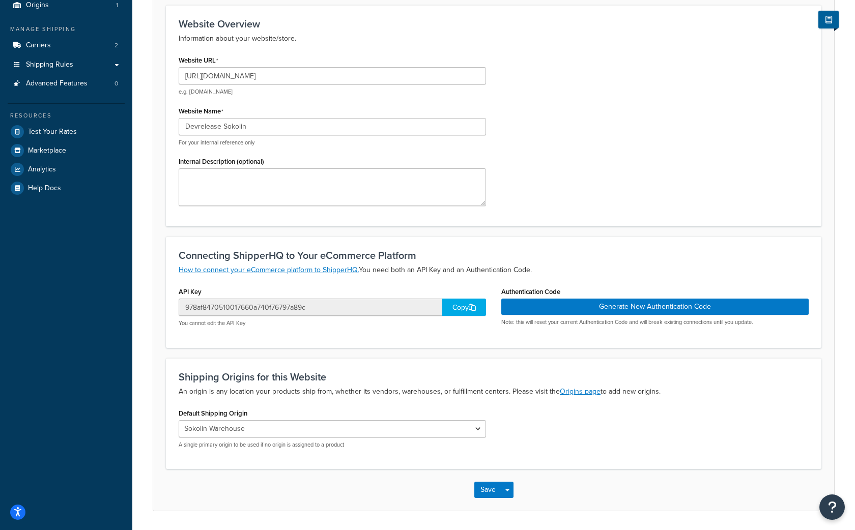
click at [470, 305] on icon at bounding box center [472, 307] width 7 height 7
click at [486, 487] on button "Save" at bounding box center [487, 490] width 27 height 16
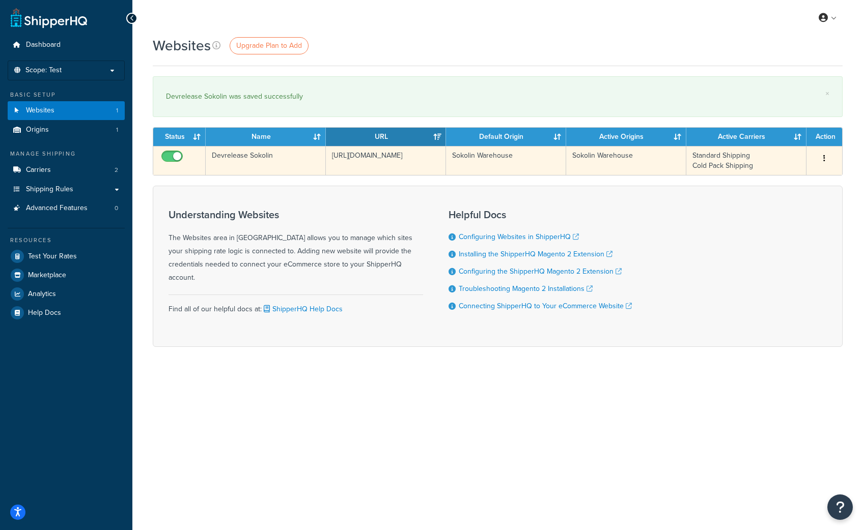
click at [823, 156] on button "button" at bounding box center [824, 159] width 14 height 16
click at [238, 154] on td "Devrelease Sokolin" at bounding box center [266, 160] width 120 height 29
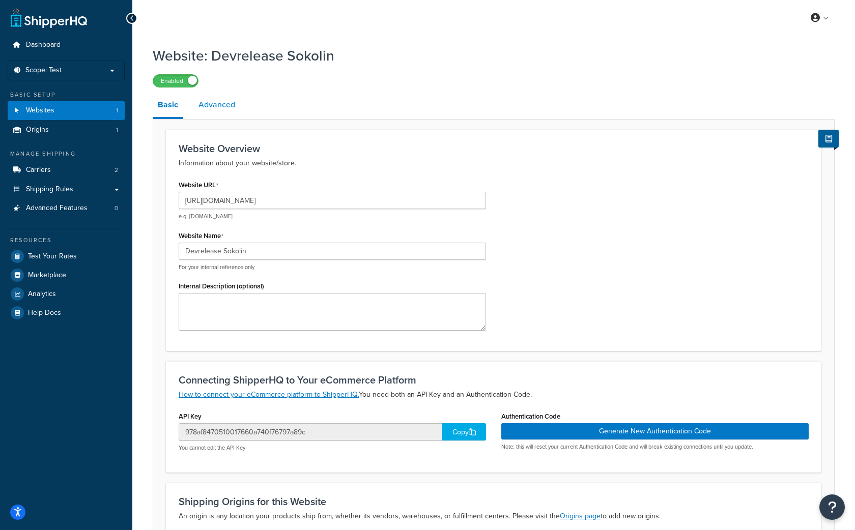
click at [220, 110] on link "Advanced" at bounding box center [216, 105] width 47 height 24
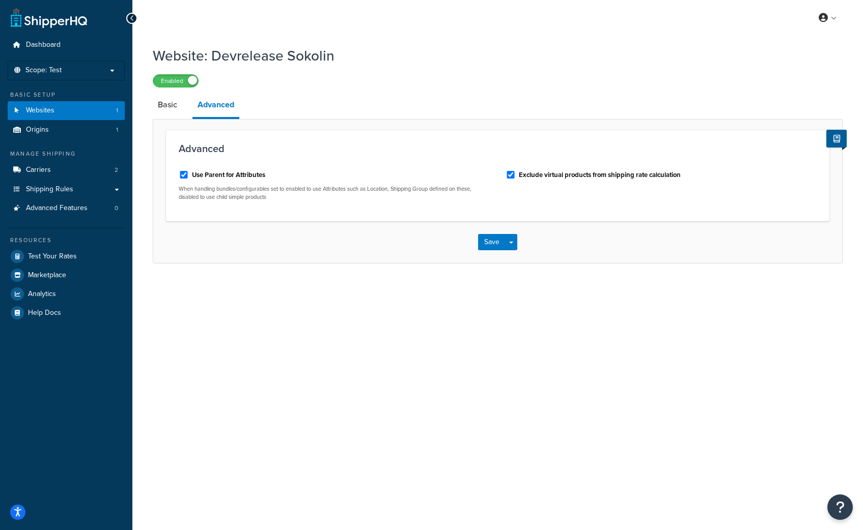
click at [144, 109] on div "Website: Devrelease Sokolin Enabled Basic Advanced Advanced Use Parent for Attr…" at bounding box center [497, 165] width 730 height 248
click at [168, 106] on link "Basic" at bounding box center [168, 105] width 30 height 24
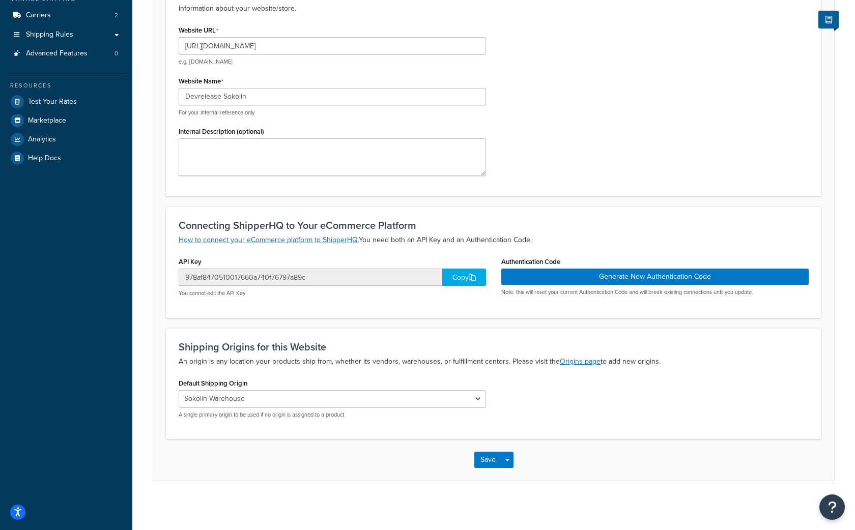
scroll to position [157, 0]
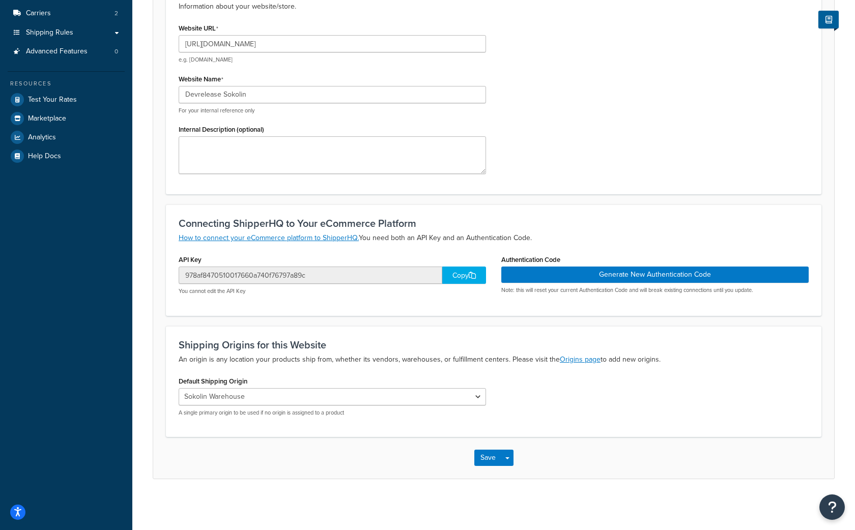
click at [456, 277] on div "Copy" at bounding box center [464, 275] width 44 height 17
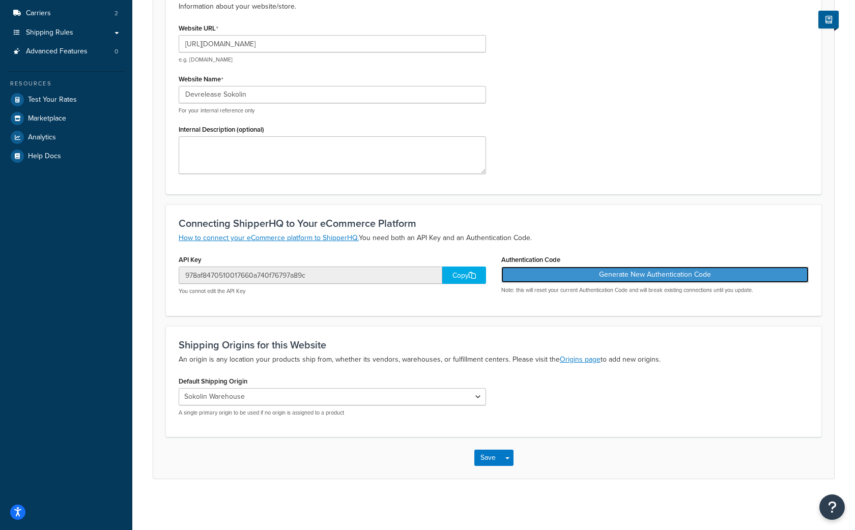
click at [602, 280] on button "Generate New Authentication Code" at bounding box center [654, 275] width 307 height 16
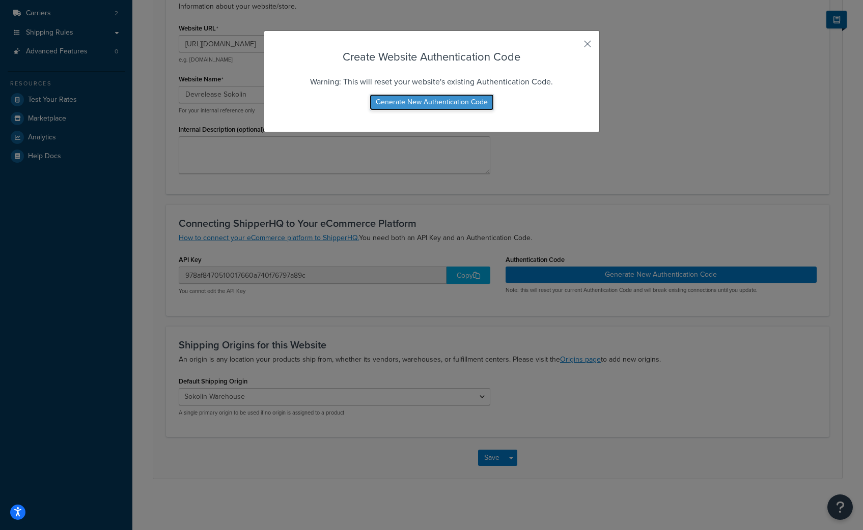
click at [424, 105] on button "Generate New Authentication Code" at bounding box center [432, 102] width 124 height 16
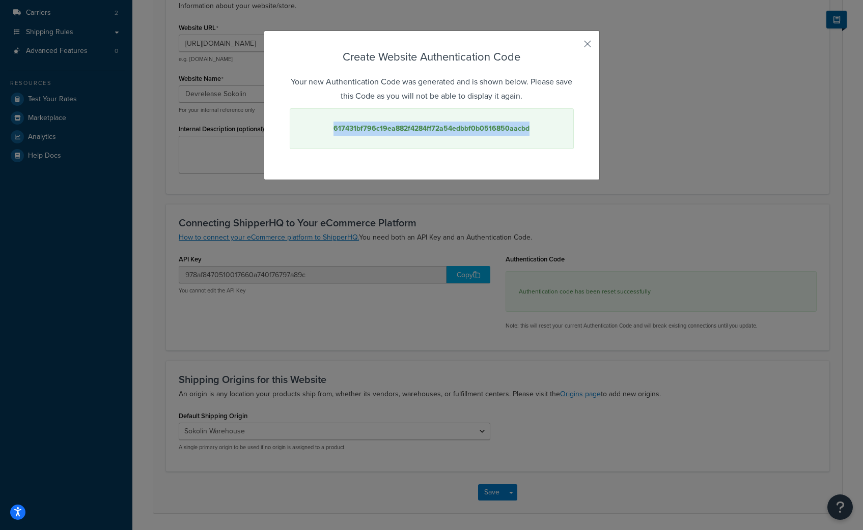
drag, startPoint x: 528, startPoint y: 129, endPoint x: 323, endPoint y: 135, distance: 205.2
click at [323, 135] on div "617431bf796c19ea882f4284ff72a54edbbf0b0516850aacbd" at bounding box center [432, 128] width 284 height 41
copy strong "617431bf796c19ea882f4284ff72a54edbbf0b0516850aacbd"
click at [574, 46] on button "button" at bounding box center [572, 47] width 3 height 3
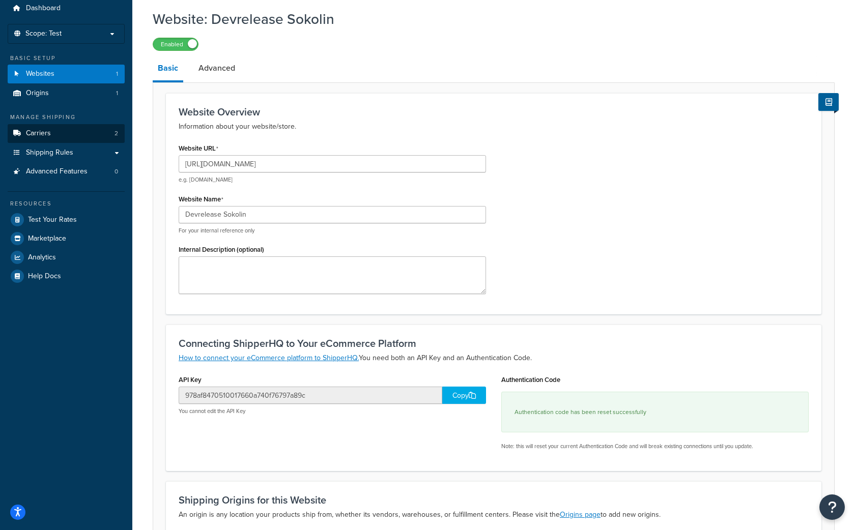
scroll to position [0, 0]
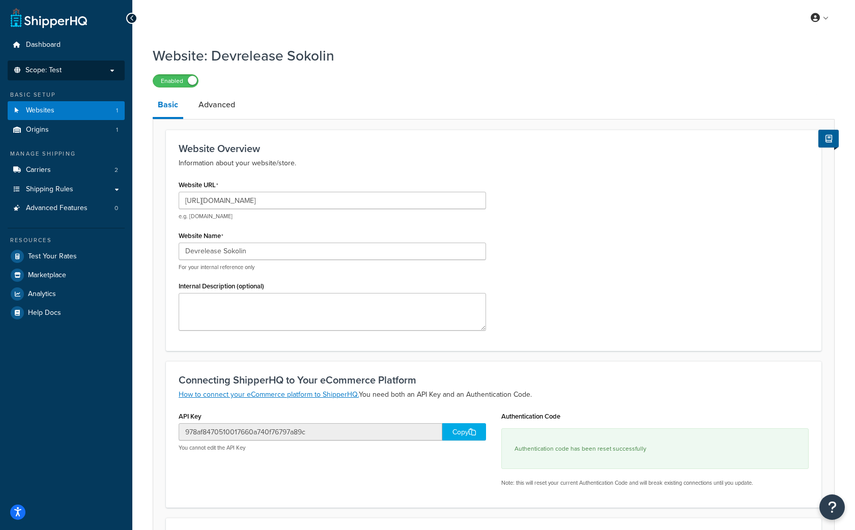
click at [77, 72] on p "Scope: Test" at bounding box center [66, 70] width 108 height 9
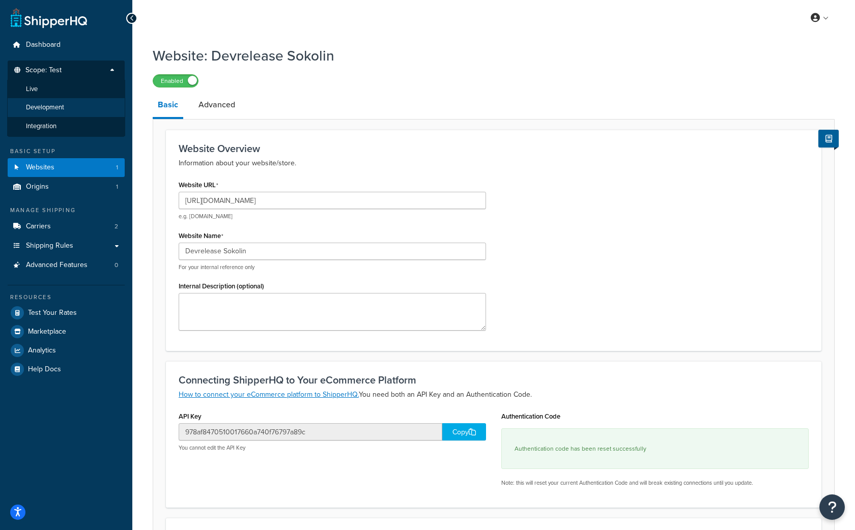
click at [58, 108] on span "Development" at bounding box center [45, 107] width 38 height 9
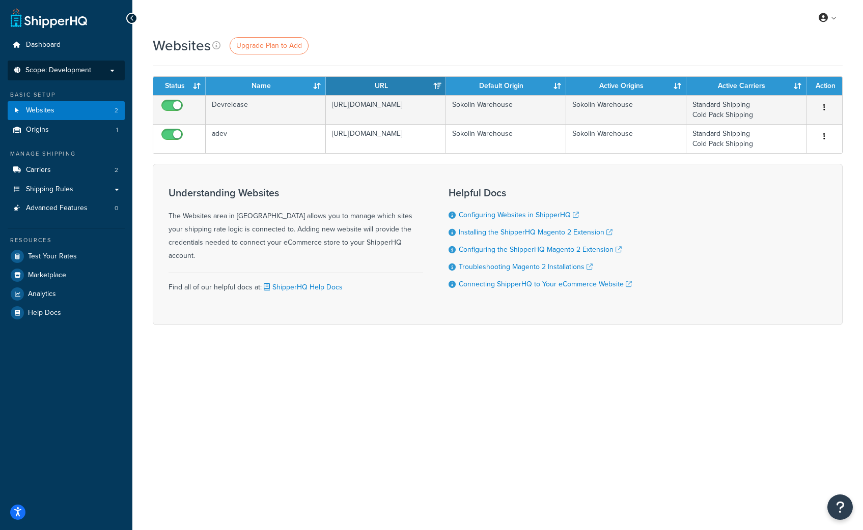
click at [62, 72] on span "Scope: Development" at bounding box center [58, 70] width 66 height 9
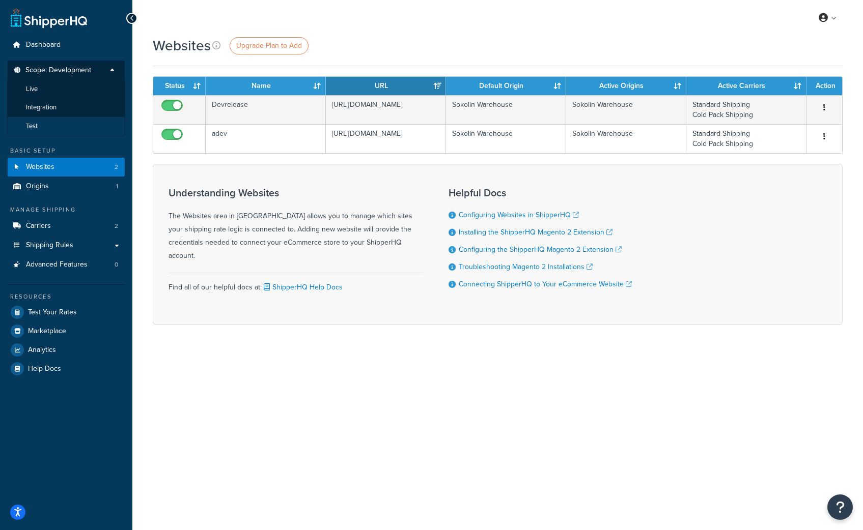
click at [37, 123] on span "Test" at bounding box center [32, 126] width 12 height 9
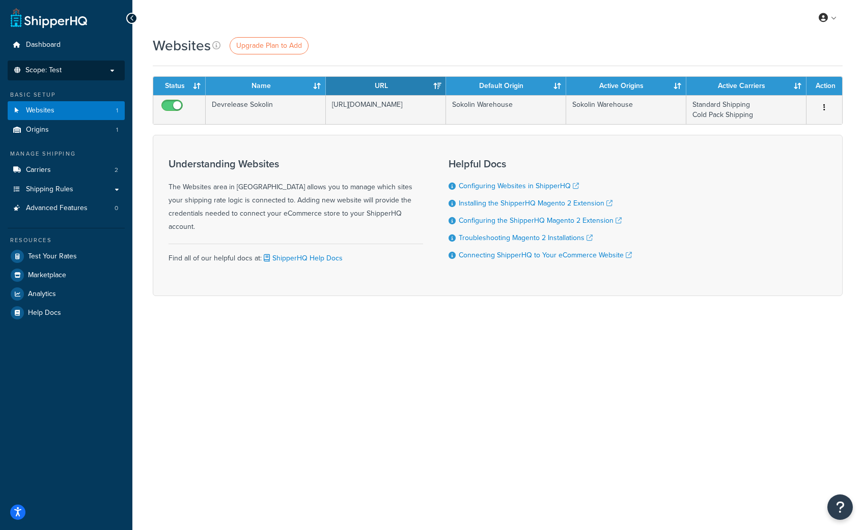
click at [46, 72] on span "Scope: Test" at bounding box center [43, 70] width 36 height 9
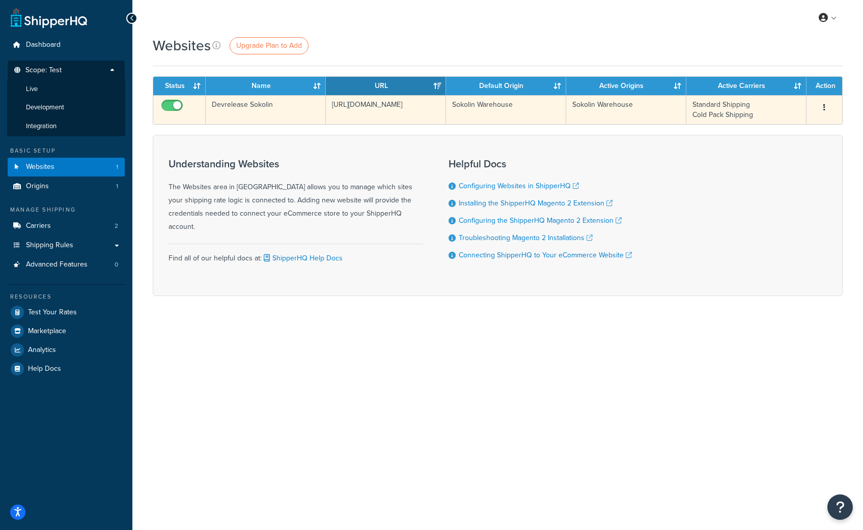
click at [176, 106] on input "checkbox" at bounding box center [173, 108] width 28 height 13
checkbox input "false"
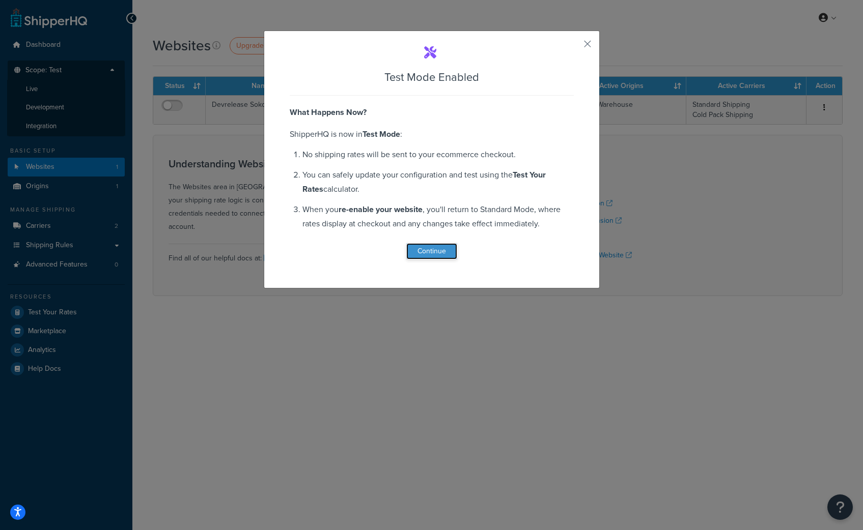
click at [428, 249] on button "Continue" at bounding box center [431, 251] width 51 height 16
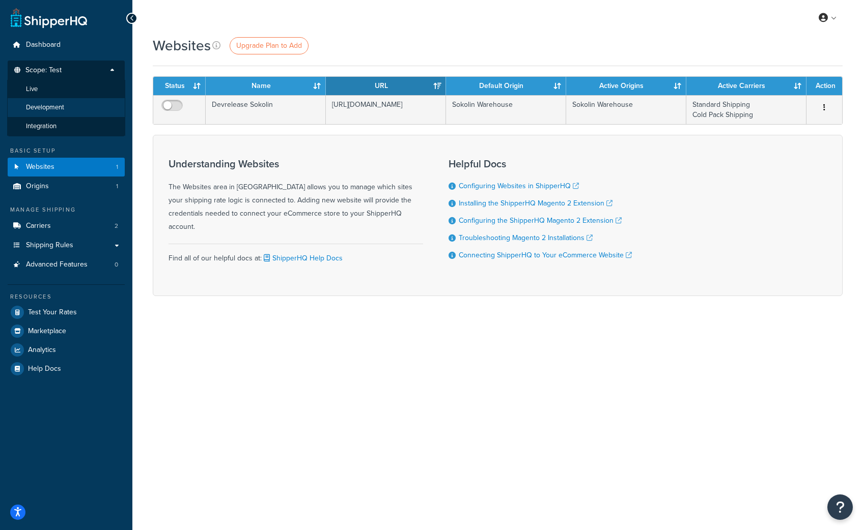
click at [42, 107] on span "Development" at bounding box center [45, 107] width 38 height 9
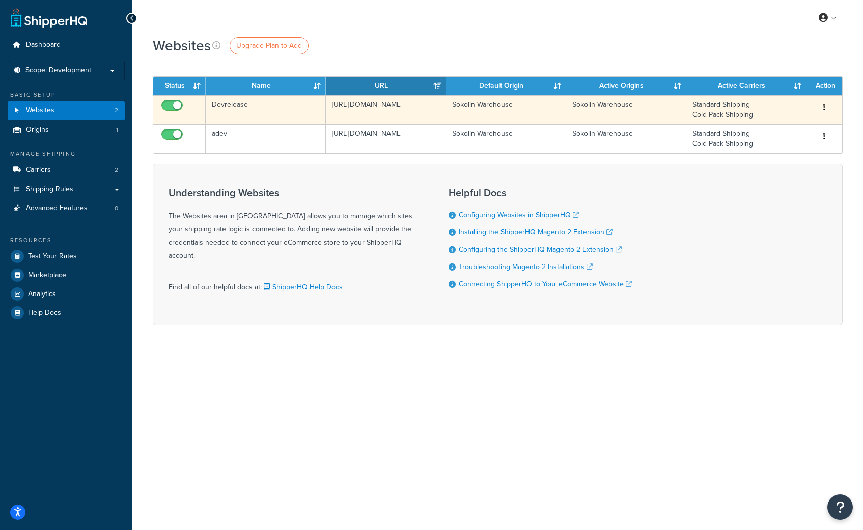
click at [243, 105] on td "Devrelease" at bounding box center [266, 109] width 120 height 29
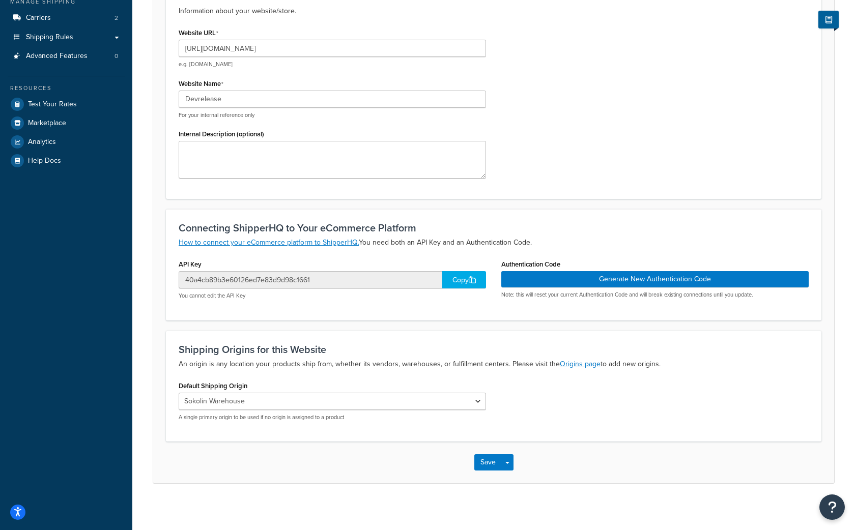
scroll to position [147, 0]
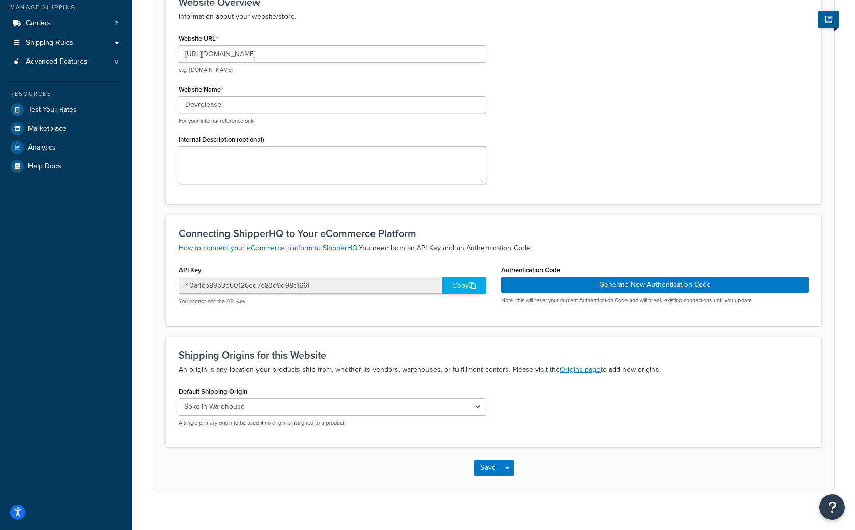
click at [466, 287] on div "Copy" at bounding box center [464, 285] width 44 height 17
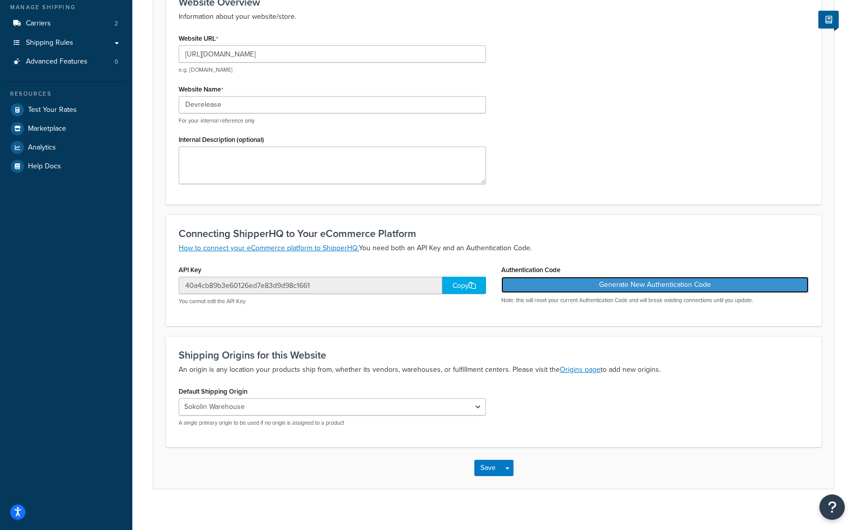
click at [613, 287] on button "Generate New Authentication Code" at bounding box center [654, 285] width 307 height 16
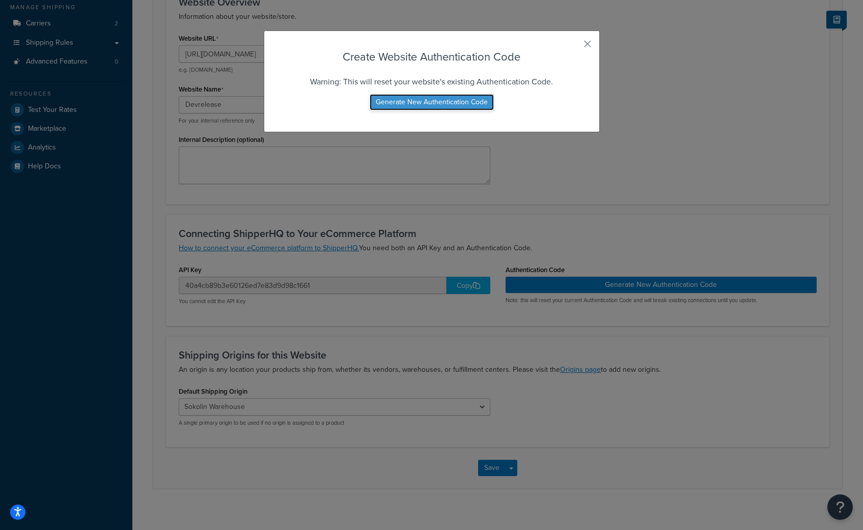
click at [449, 101] on button "Generate New Authentication Code" at bounding box center [432, 102] width 124 height 16
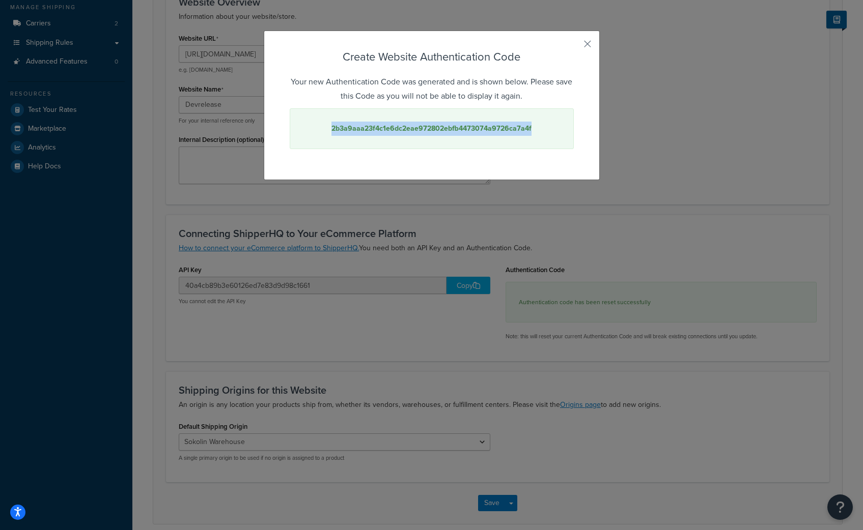
drag, startPoint x: 533, startPoint y: 125, endPoint x: 317, endPoint y: 128, distance: 216.4
click at [317, 128] on div "2b3a9aaa23f4c1e6dc2eae972802ebfb4473074a9726ca7a4f" at bounding box center [432, 128] width 284 height 41
copy strong "2b3a9aaa23f4c1e6dc2eae972802ebfb4473074a9726ca7a4f"
click at [585, 38] on div "Create Website Authentication Code Your new Authentication Code was generated a…" at bounding box center [432, 106] width 336 height 150
click at [576, 46] on div "Create Website Authentication Code Your new Authentication Code was generated a…" at bounding box center [432, 106] width 336 height 150
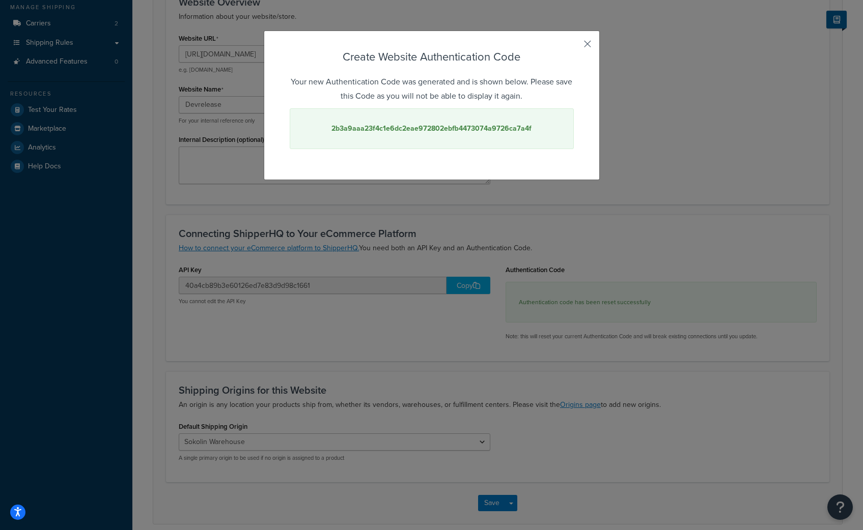
click at [574, 46] on button "button" at bounding box center [572, 47] width 3 height 3
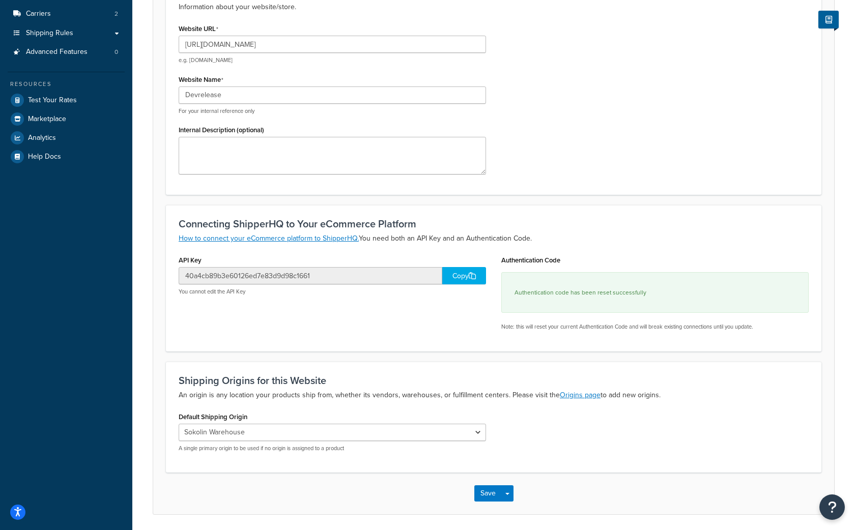
scroll to position [192, 0]
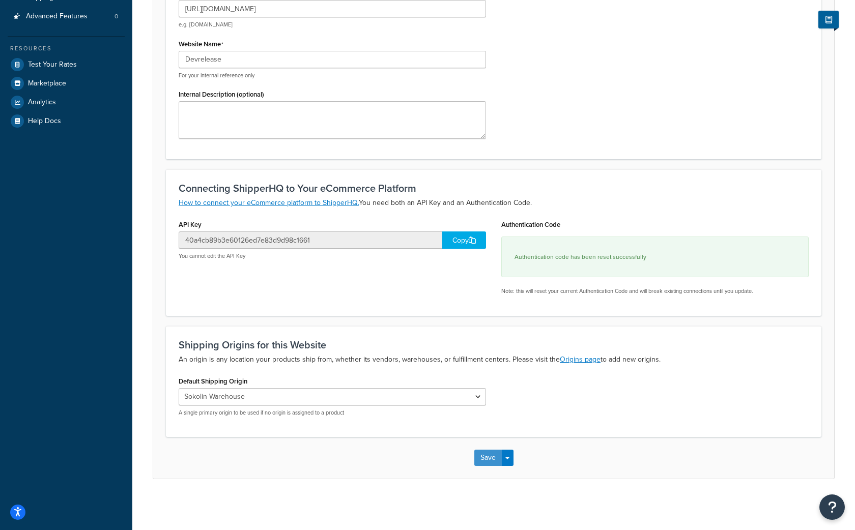
click at [479, 459] on button "Save" at bounding box center [487, 458] width 27 height 16
